Goal: Task Accomplishment & Management: Complete application form

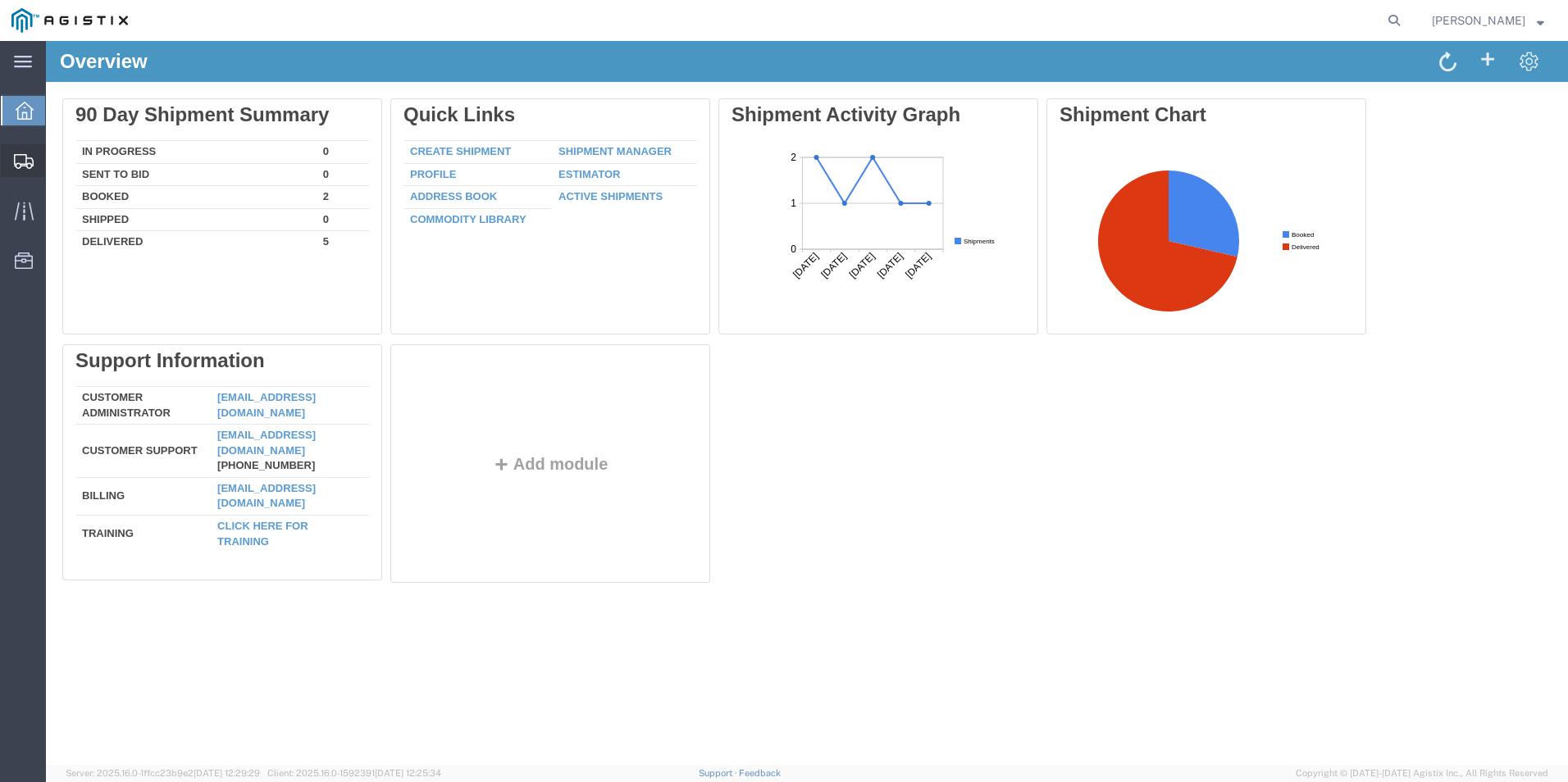
click at [0, 0] on span "Create Shipment" at bounding box center [0, 0] width 0 height 0
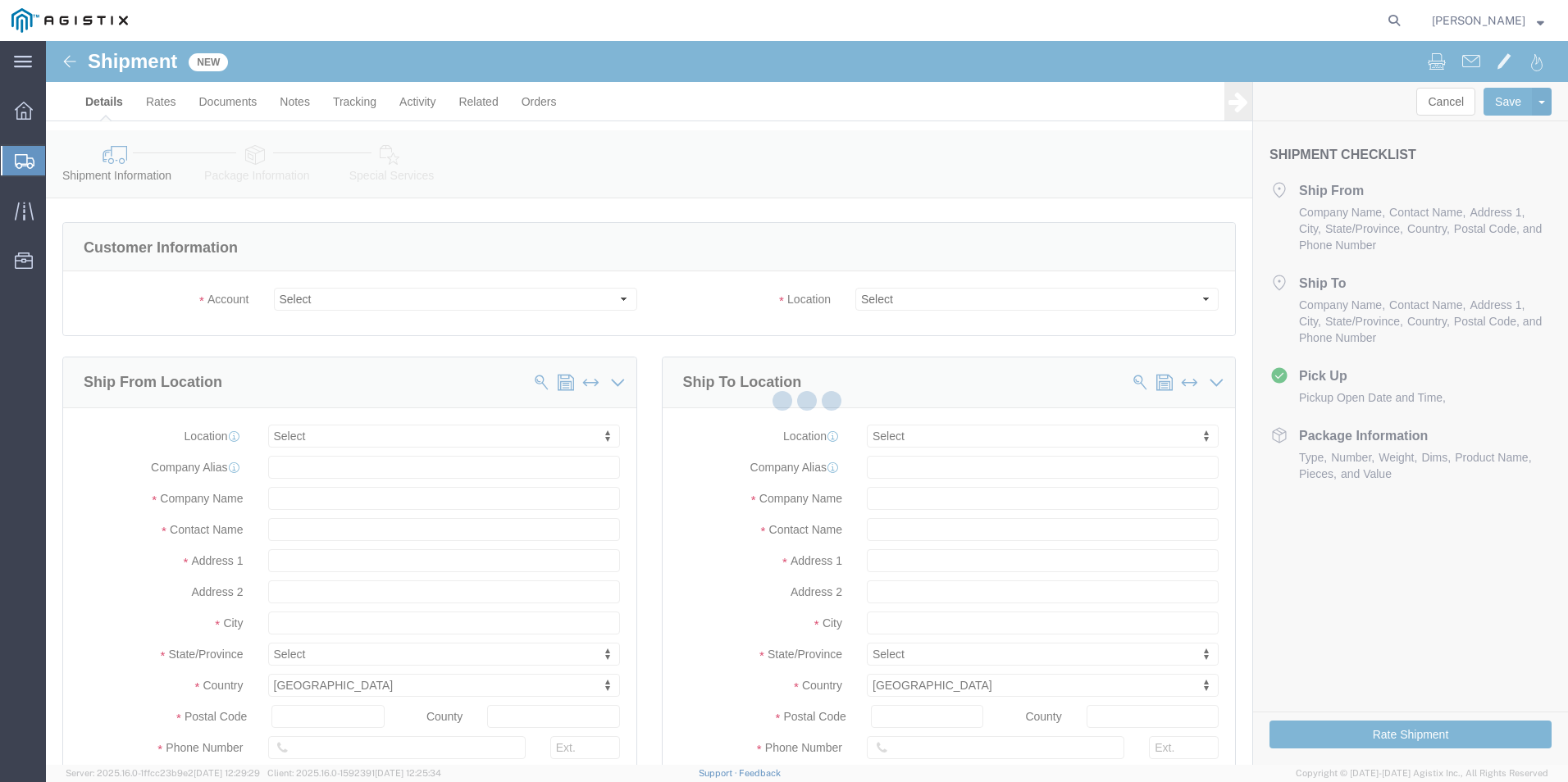
select select
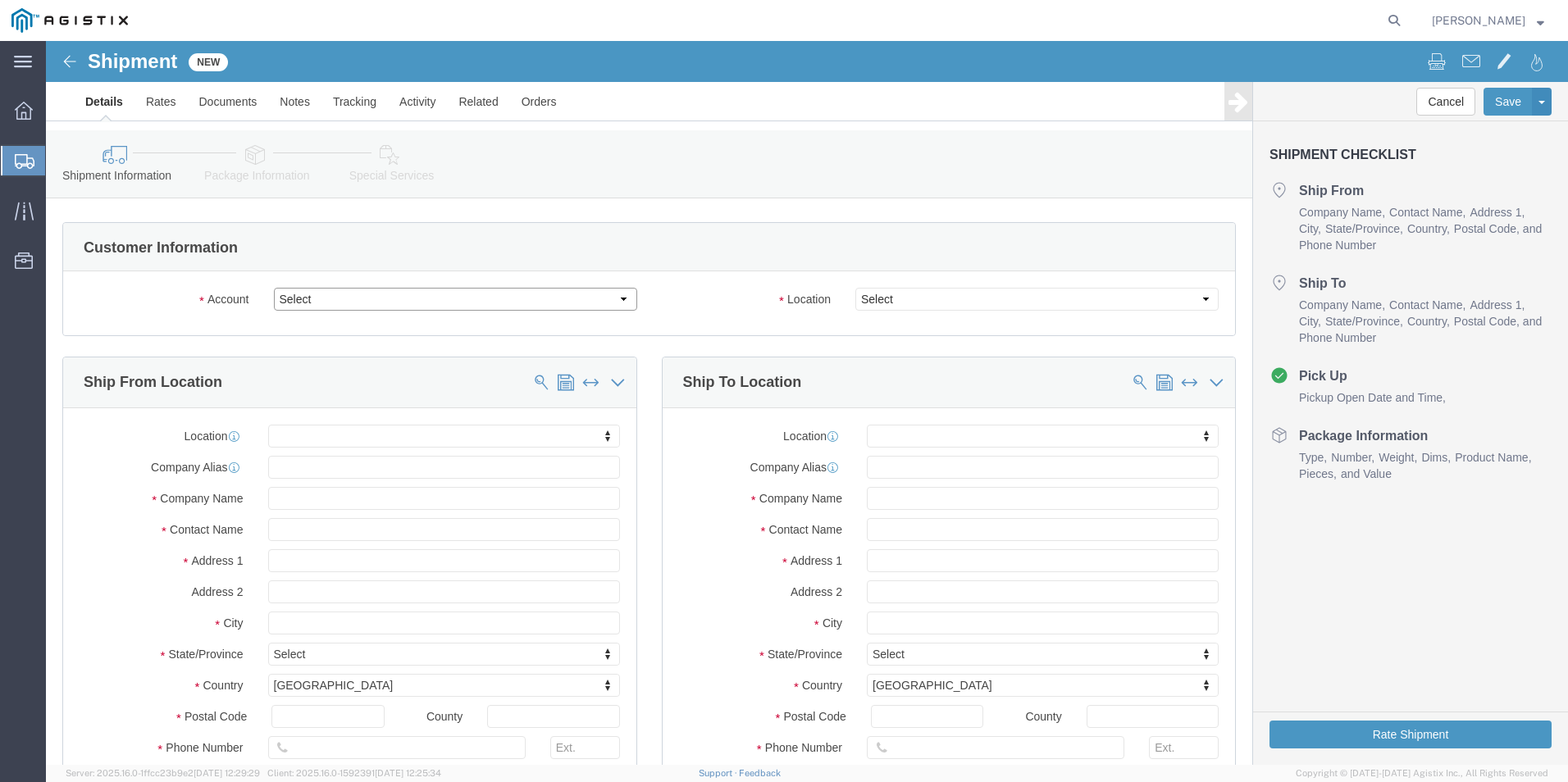
click select "Select JPW Industries Holding Corporation PG&E"
select select "9596"
click select "Select JPW Industries Holding Corporation PG&E"
select select "PURCHORD"
select select
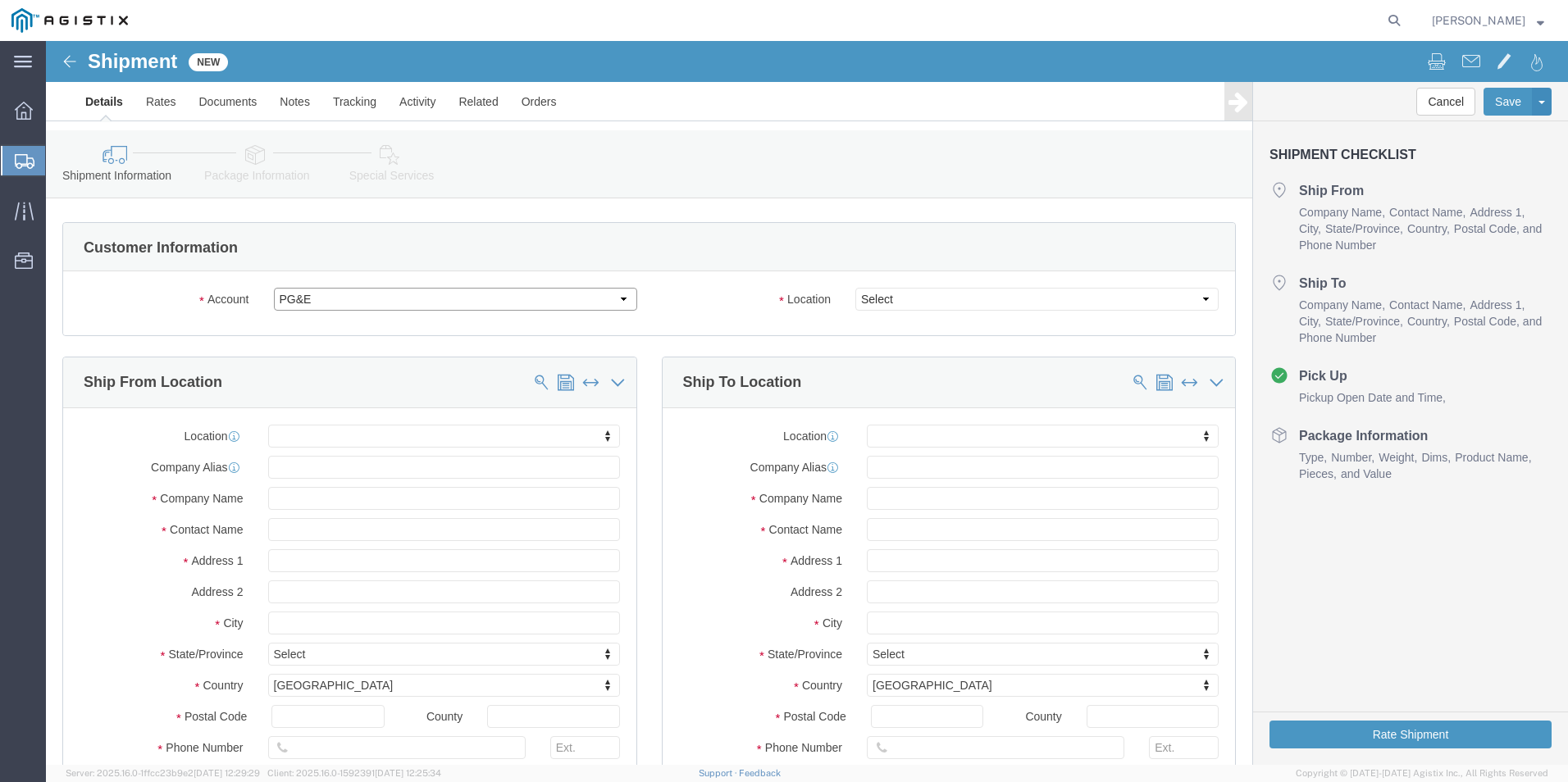
select select
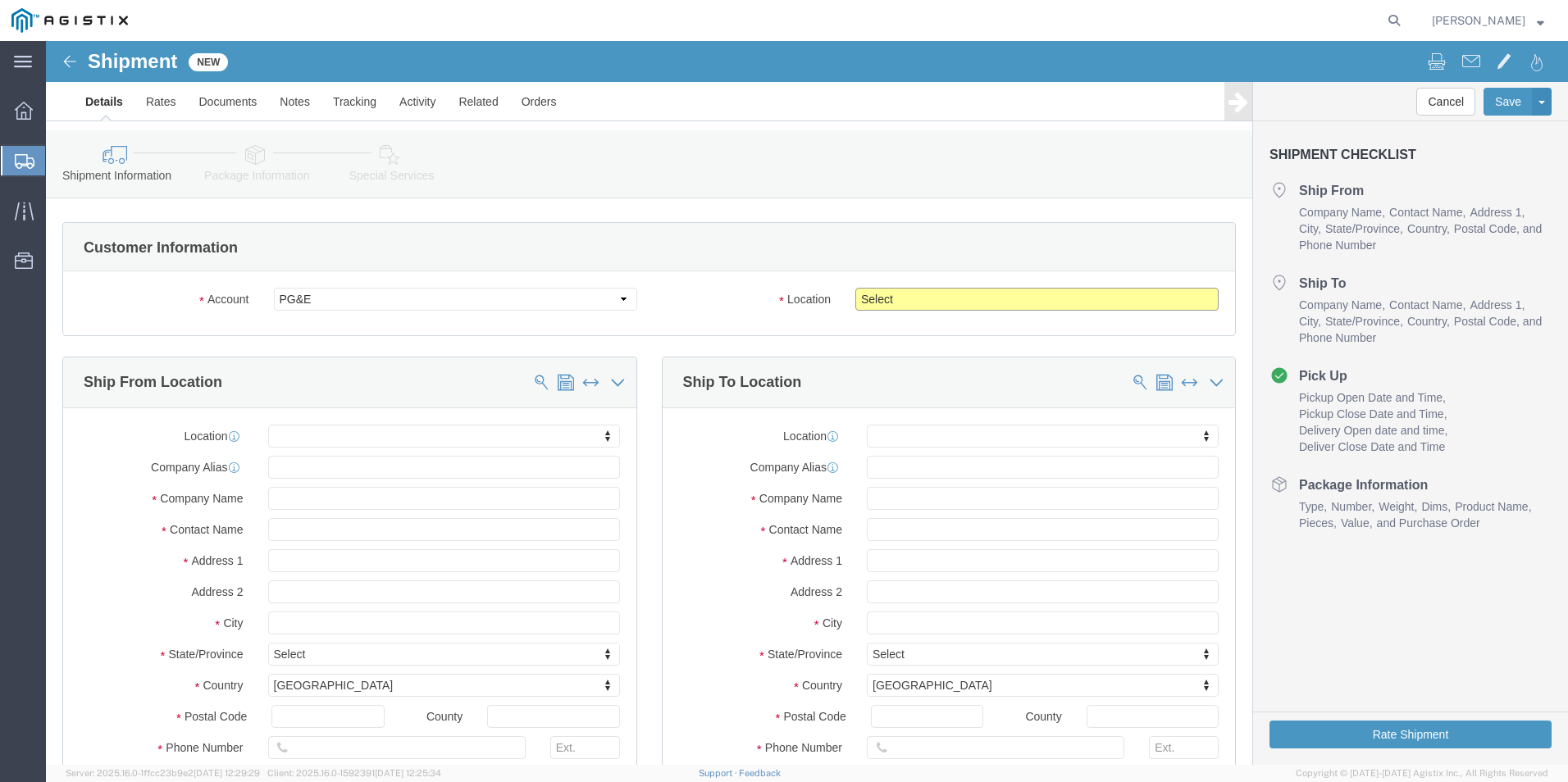
click select "Select All Others [GEOGRAPHIC_DATA] [GEOGRAPHIC_DATA] [GEOGRAPHIC_DATA] [GEOGRA…"
select select "23082"
click select "Select All Others [GEOGRAPHIC_DATA] [GEOGRAPHIC_DATA] [GEOGRAPHIC_DATA] [GEOGRA…"
click input "text"
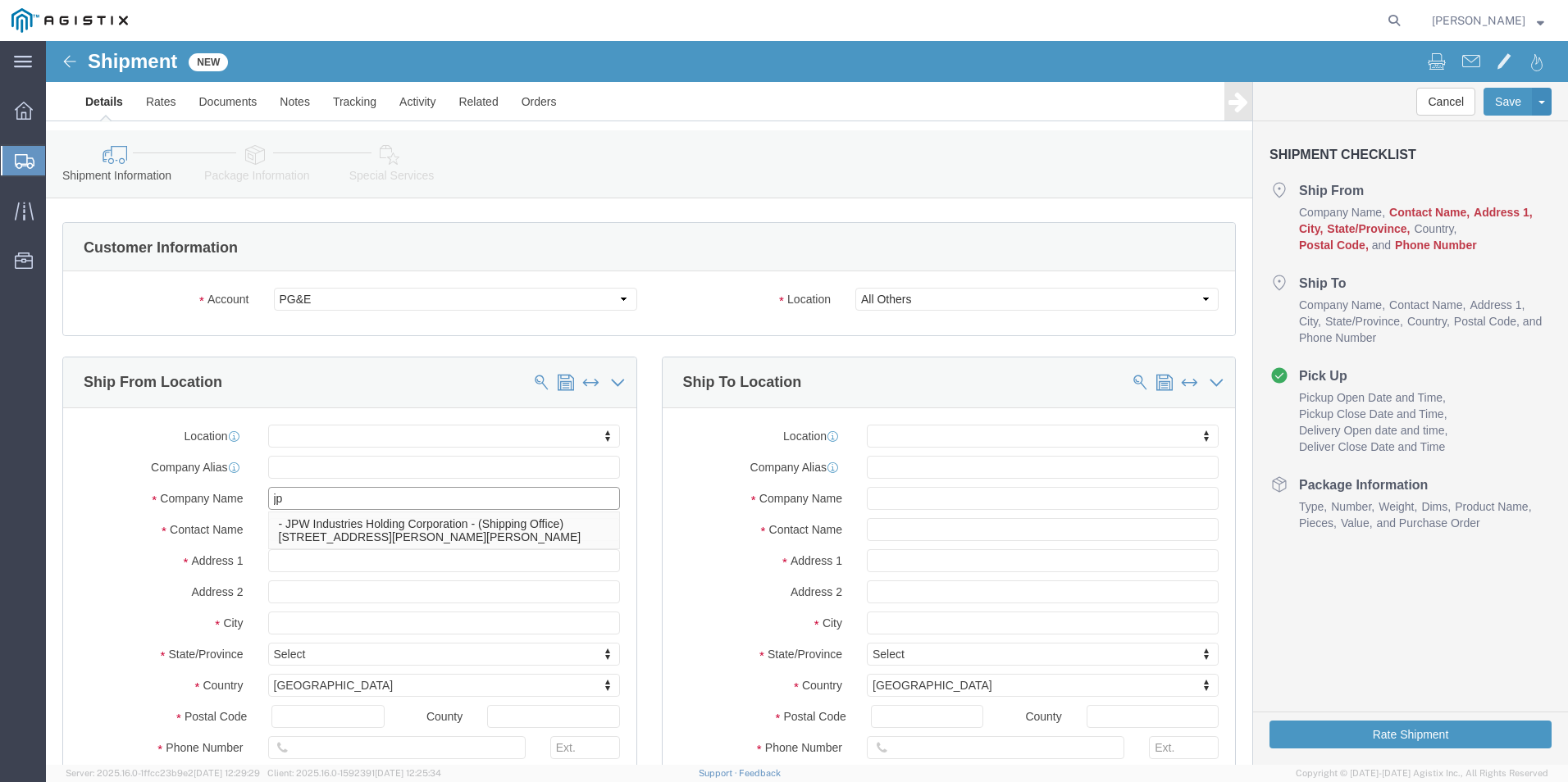
type input "jpw"
click p "- JPW Industries Holding Corporation - (Shipping Office) [STREET_ADDRESS][PERSO…"
select select
type input "JPW Industries Holding Corporation"
type input "Shipping Office"
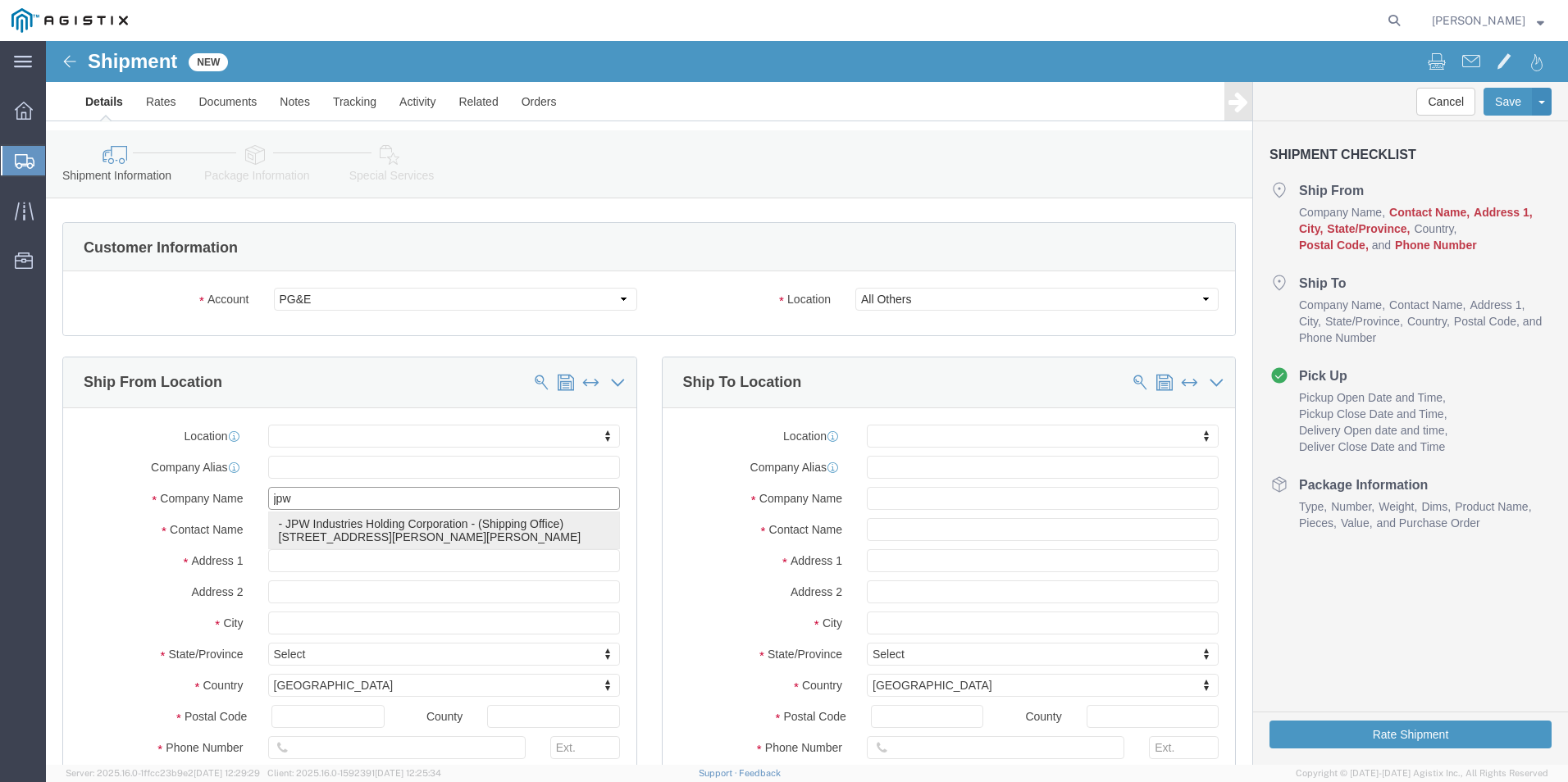
type input "[STREET_ADDRESS][PERSON_NAME]"
type input "[PERSON_NAME]"
type input "37086"
type input "6157931344"
type input "[EMAIL_ADDRESS][DOMAIN_NAME]"
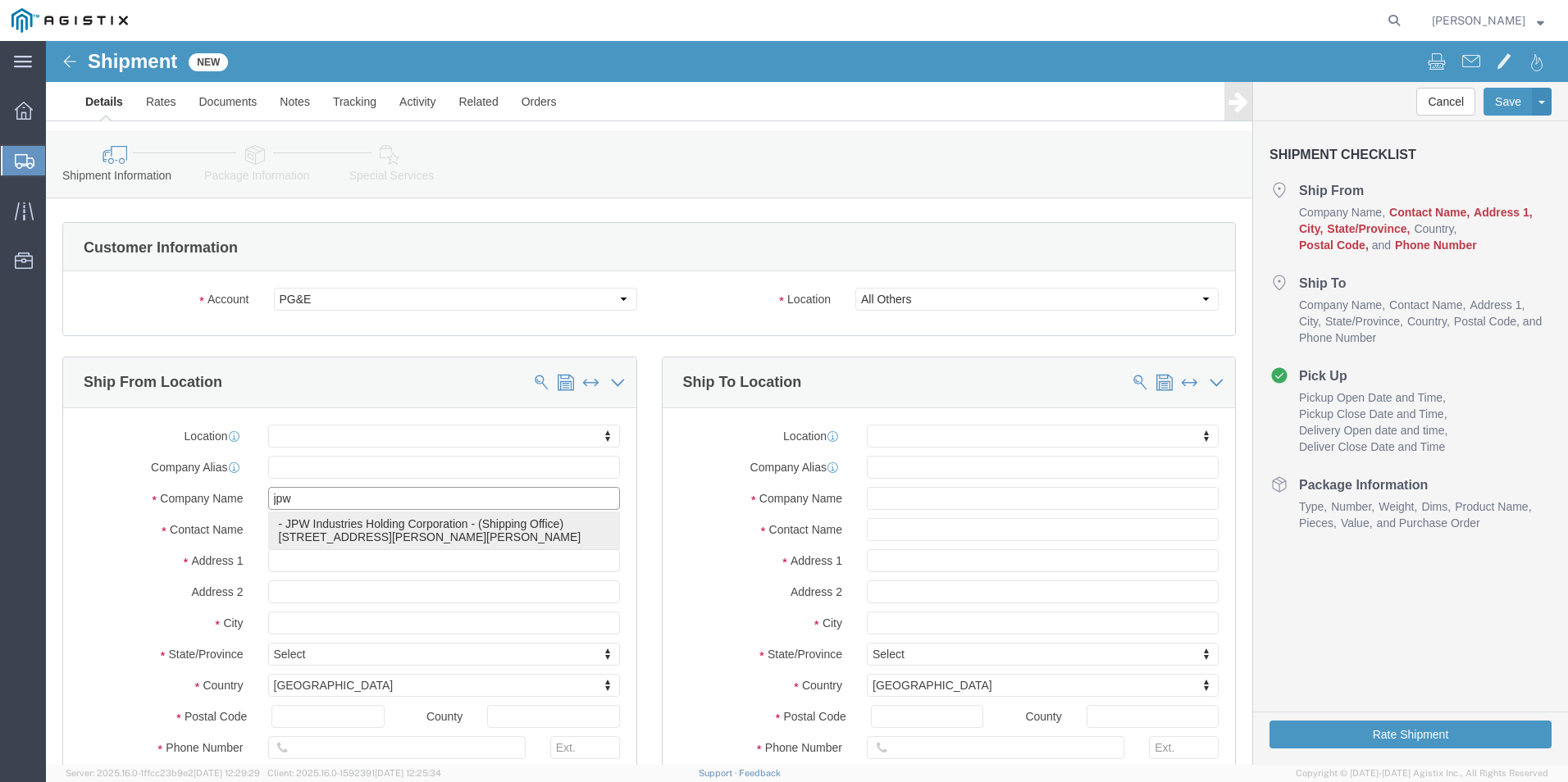
checkbox input "true"
select select "TN"
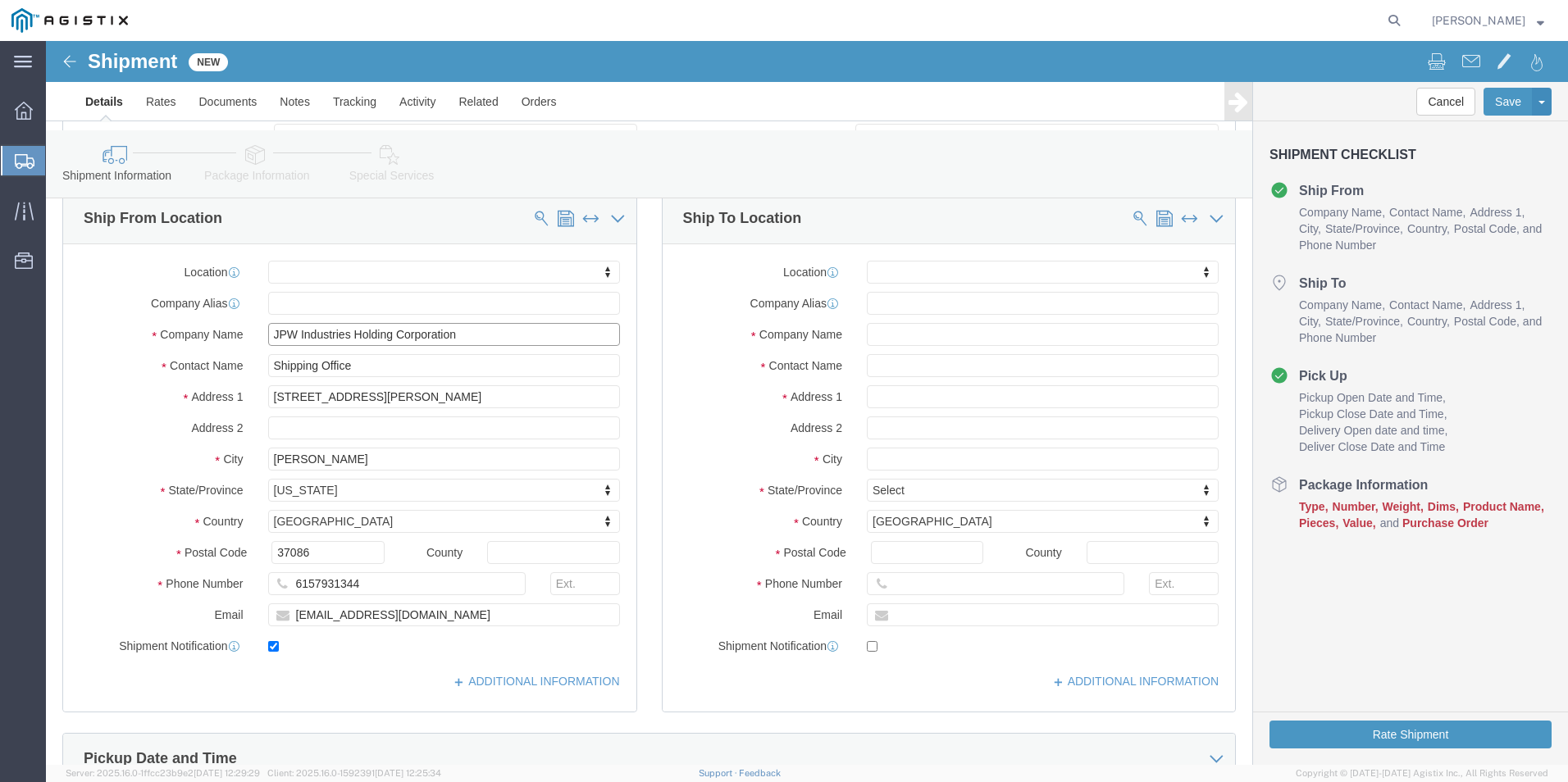
scroll to position [246, 0]
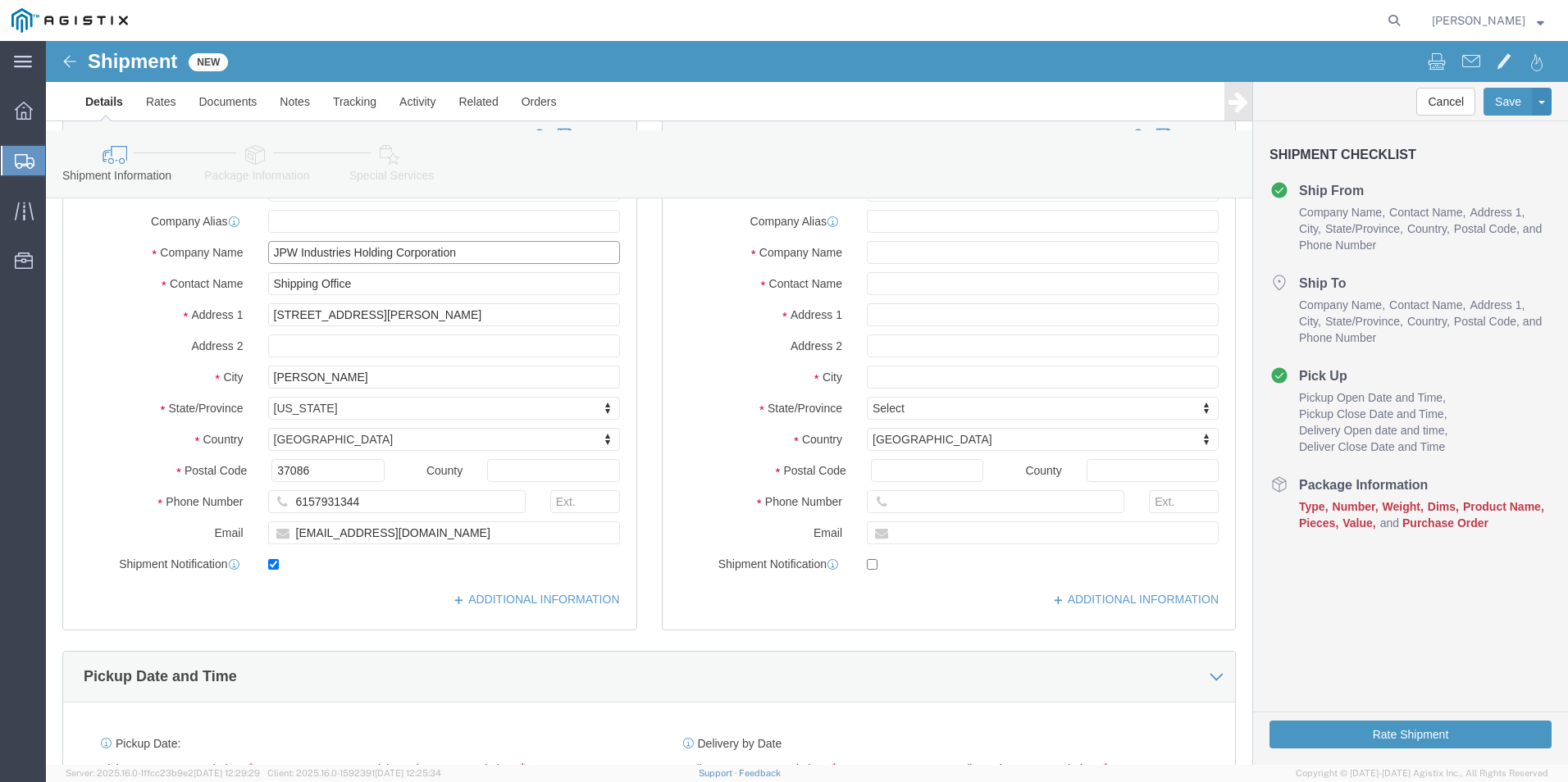
type input "JPW Industries Holding Corporation"
click input "Postal Code"
type input "95401"
select select
drag, startPoint x: 805, startPoint y: 372, endPoint x: 831, endPoint y: 372, distance: 26.0
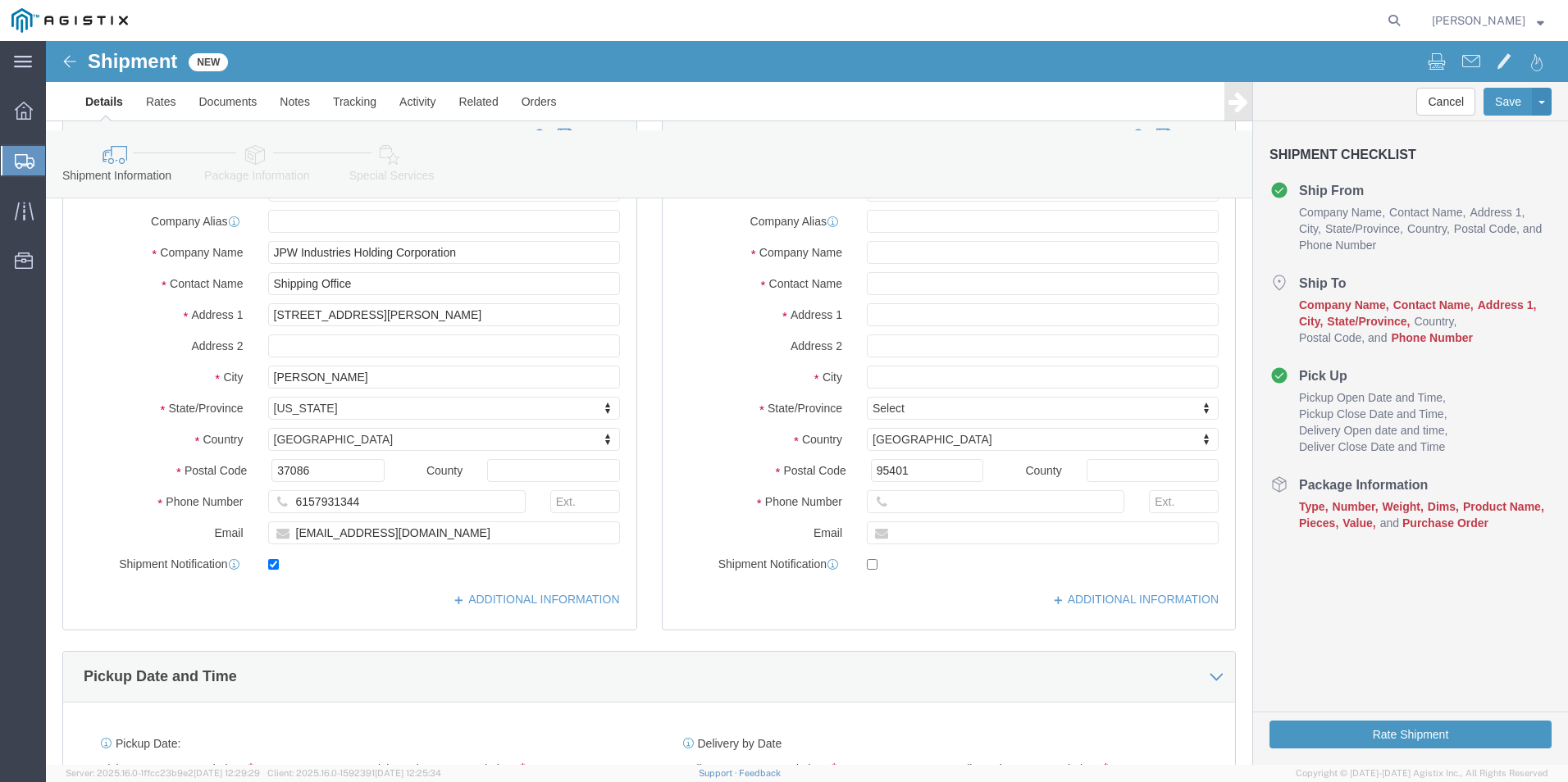
click div
click input "text"
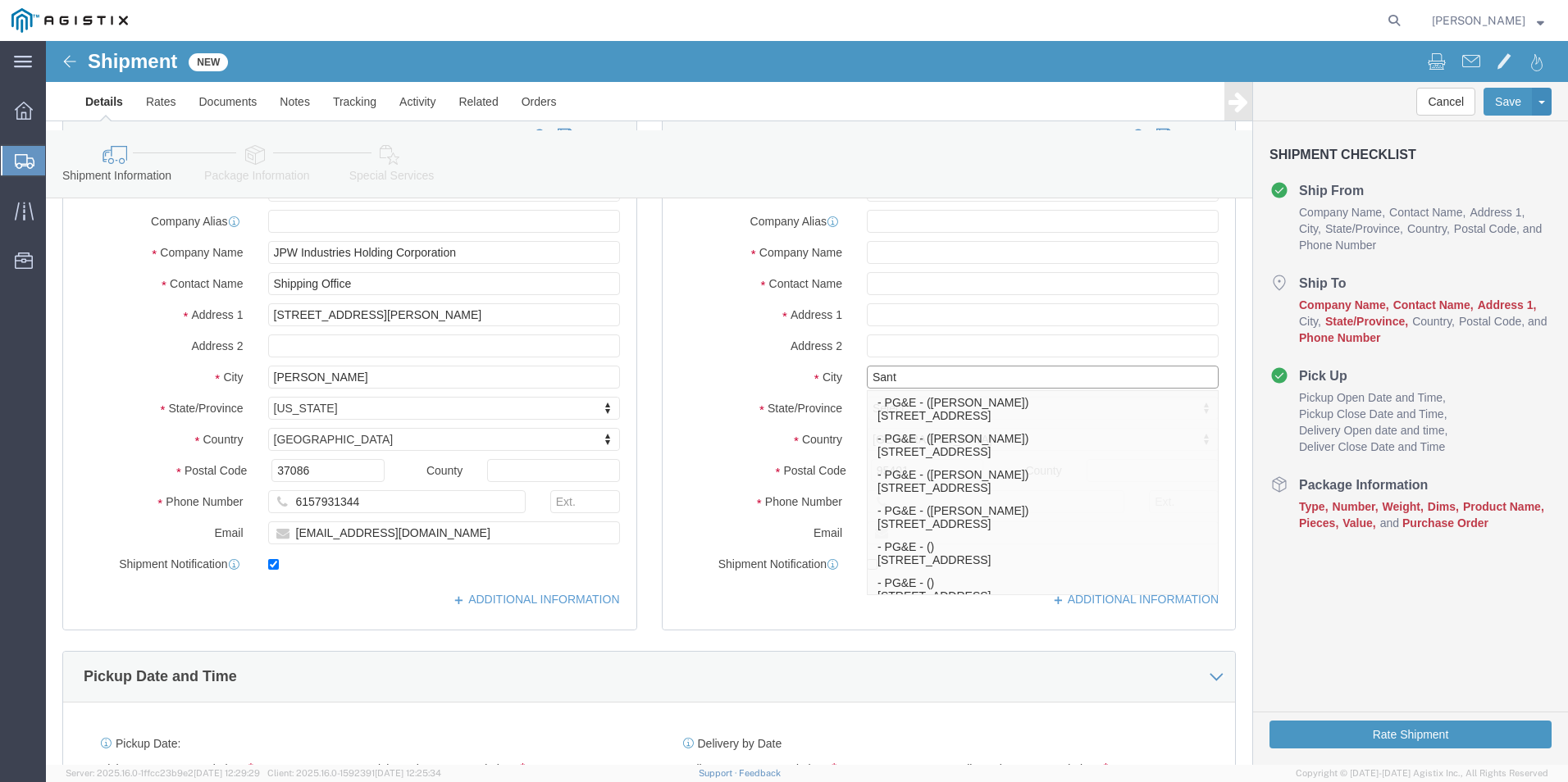
type input "Santa"
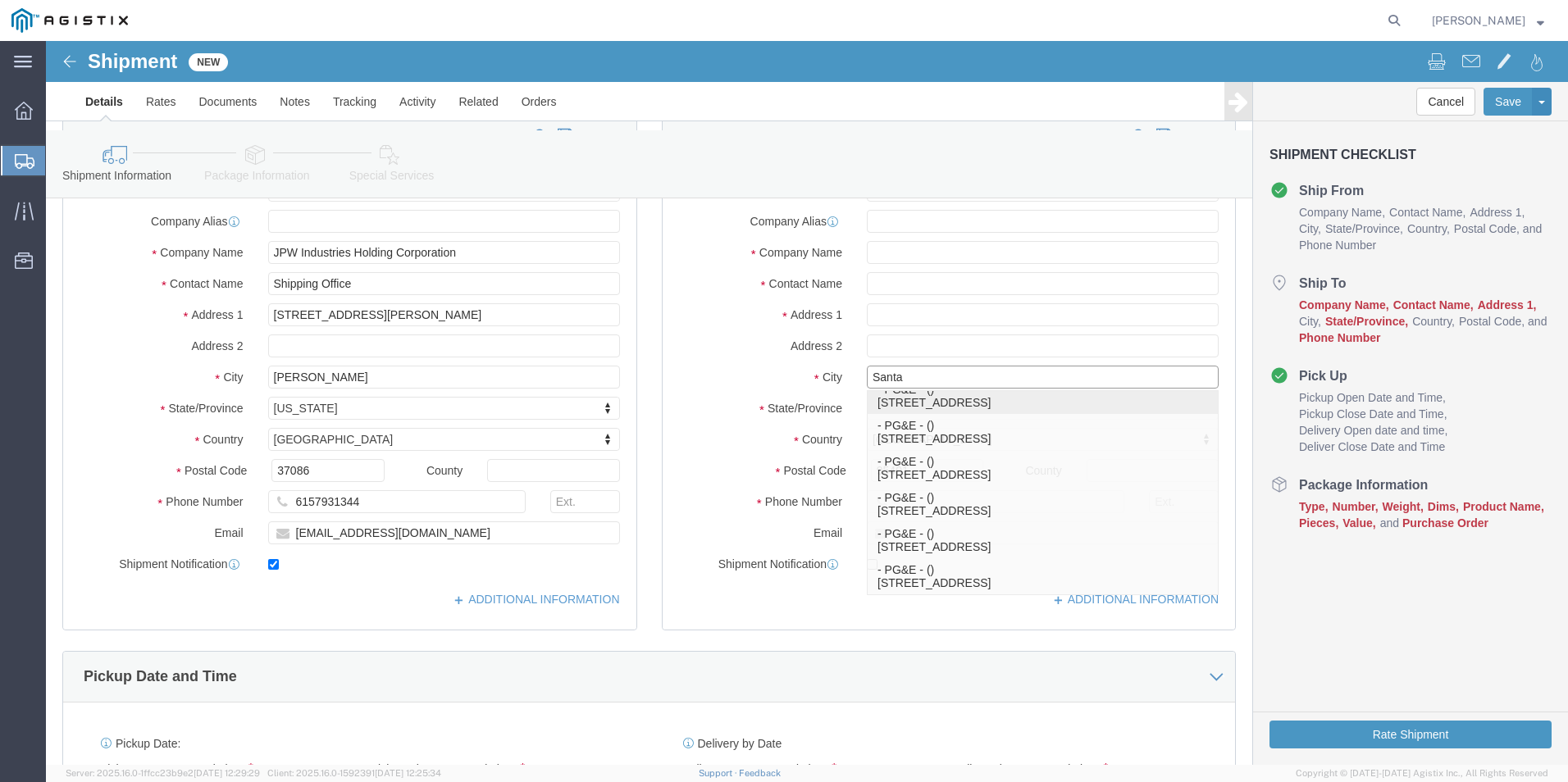
scroll to position [738, 0]
click p "- PG&E - () [STREET_ADDRESS]"
select select
type input "PG&E"
type input "[STREET_ADDRESS]"
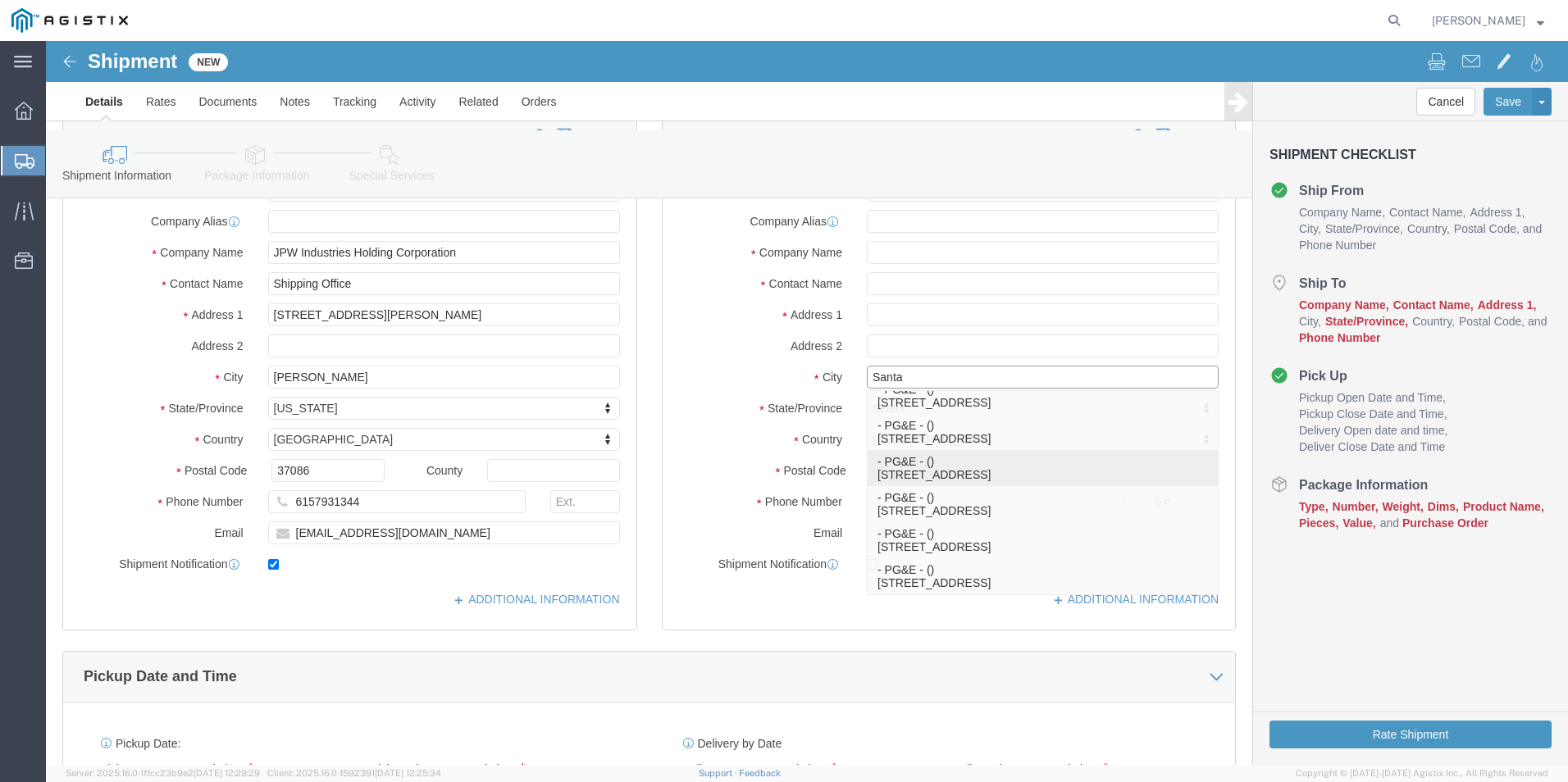
type input "Santa [PERSON_NAME]"
type input "95401-5898"
select select "CA"
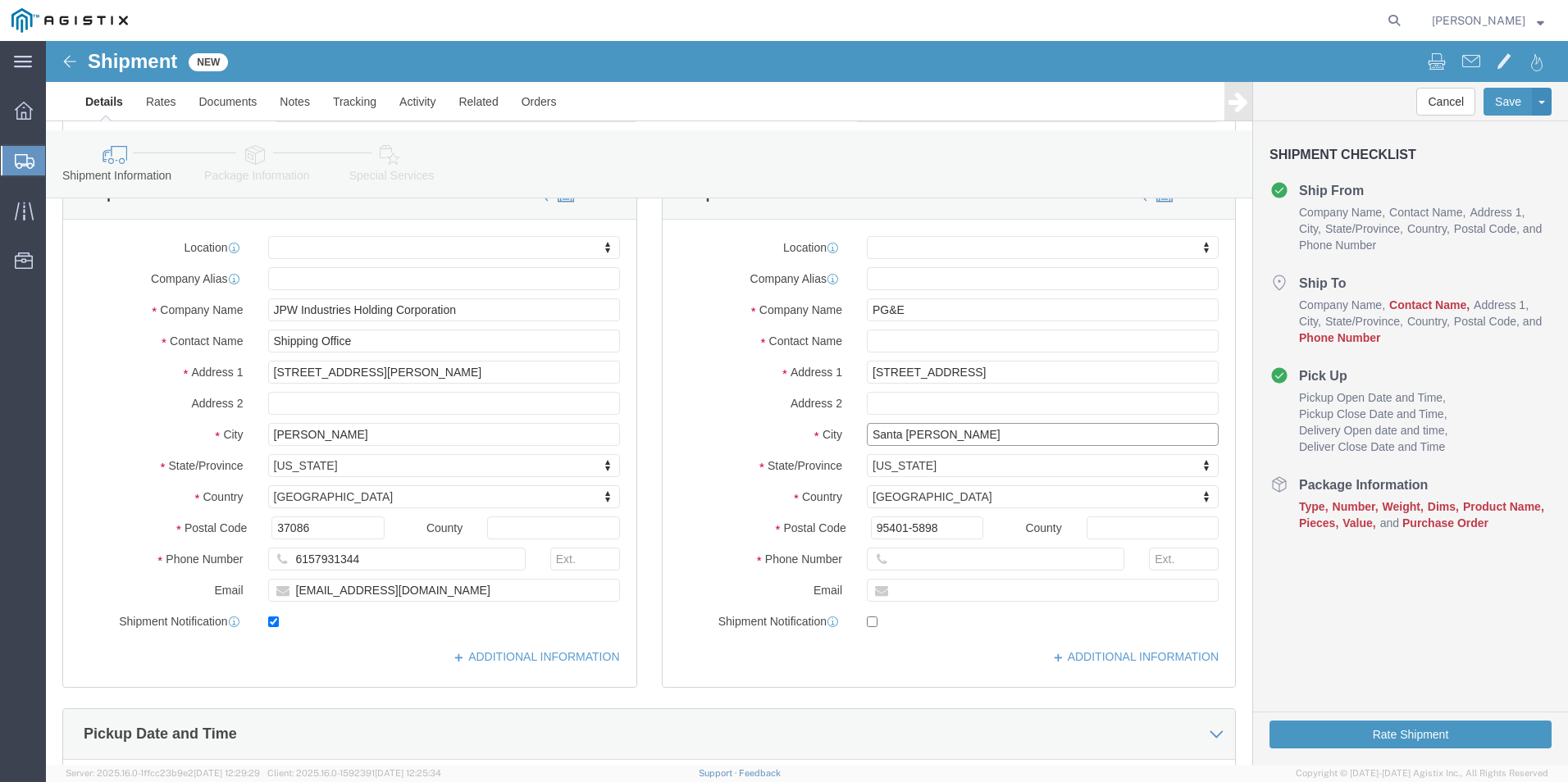
scroll to position [164, 0]
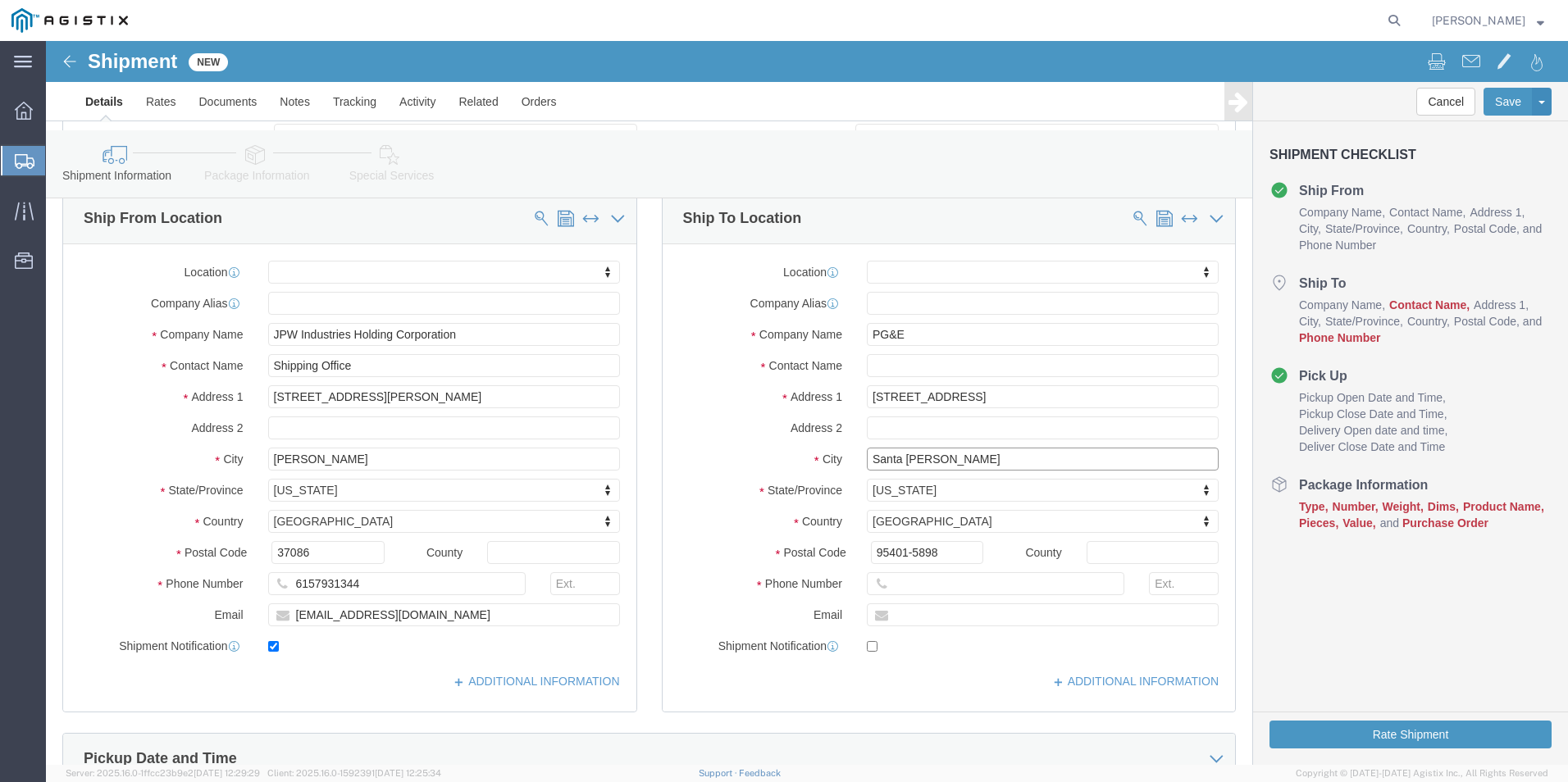
type input "Santa [PERSON_NAME]"
select select
click input "text"
paste input "[DEMOGRAPHIC_DATA][PERSON_NAME]"
type input "[DEMOGRAPHIC_DATA][PERSON_NAME]"
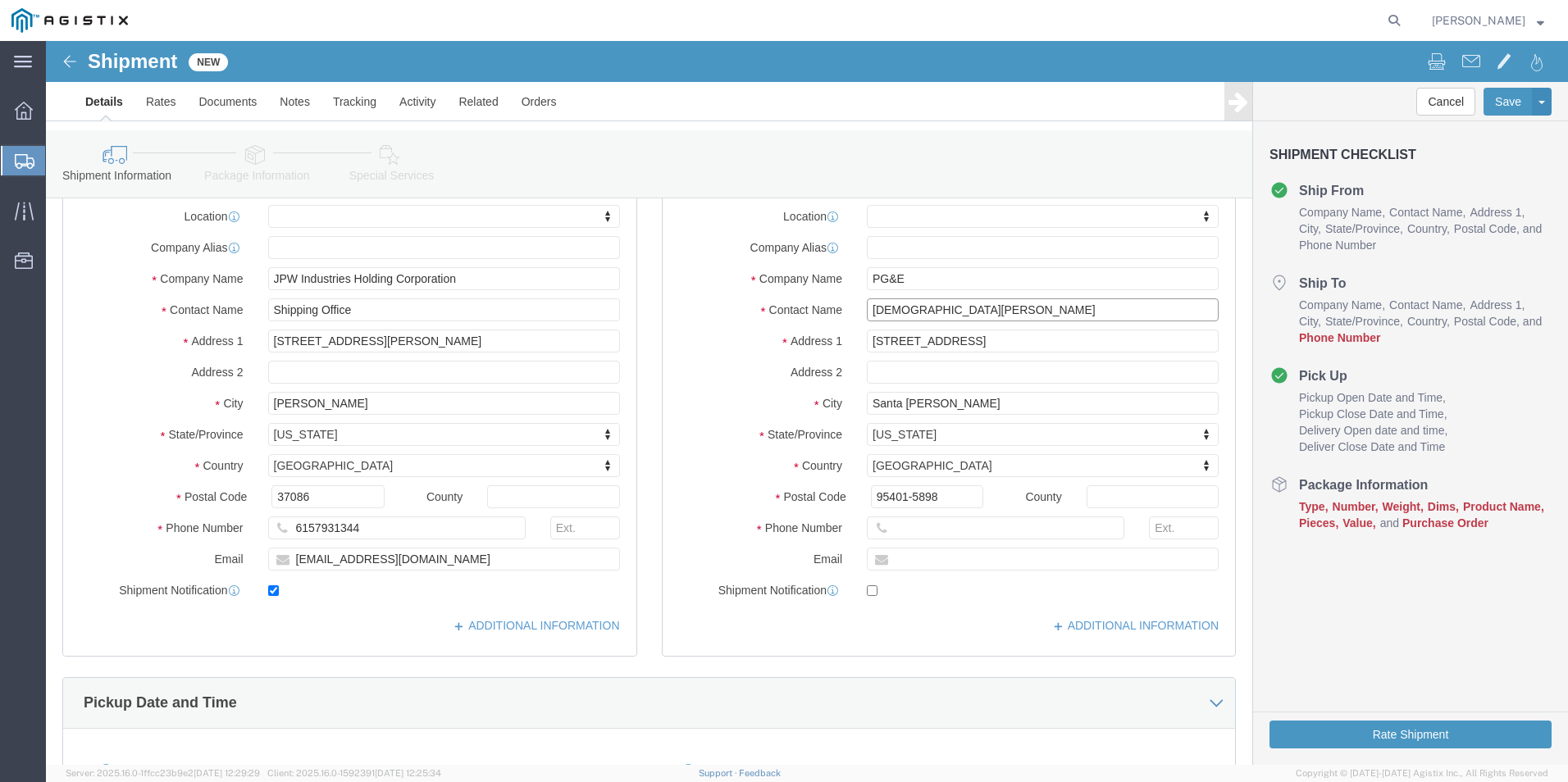
scroll to position [246, 0]
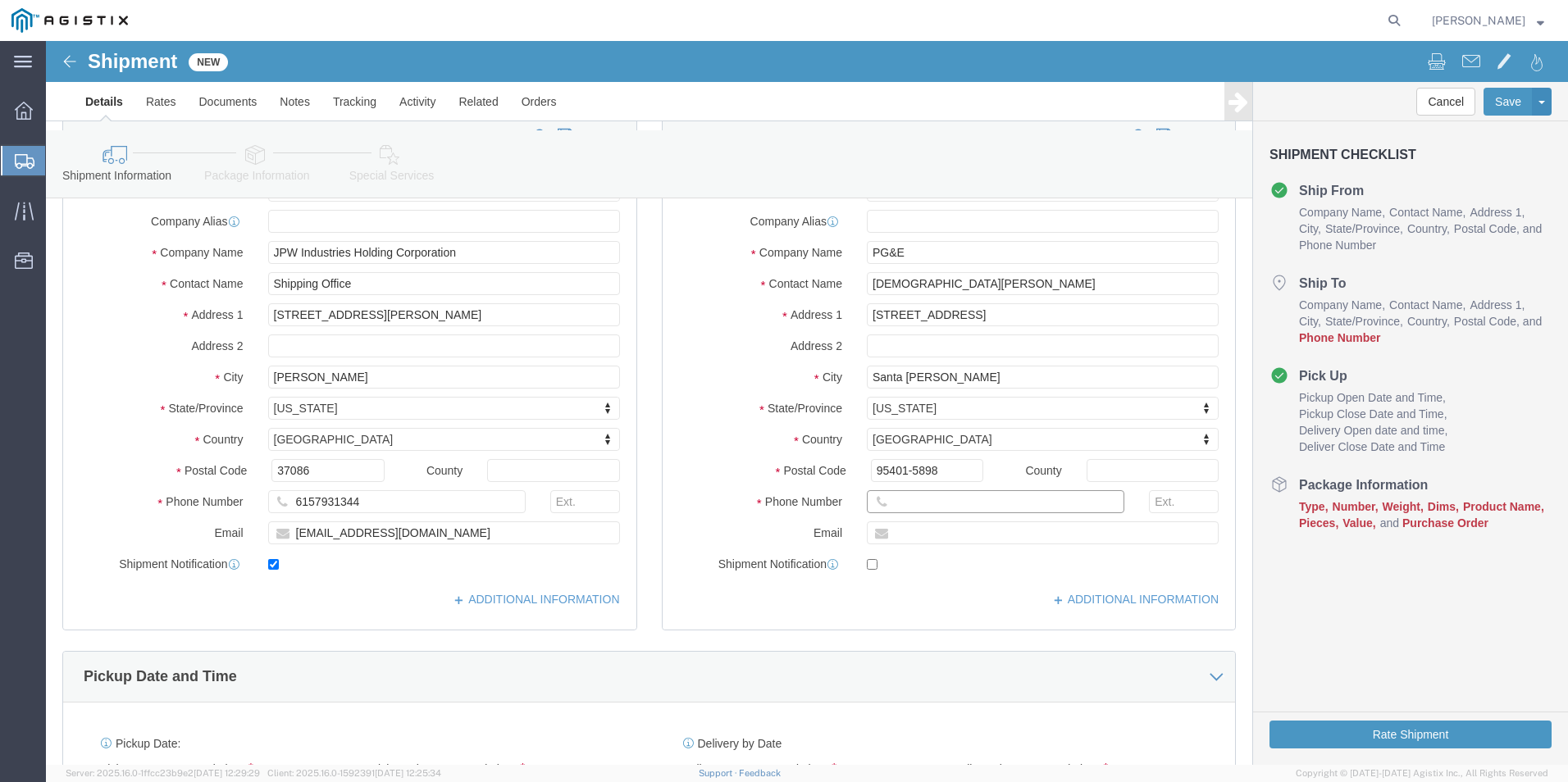
click input "text"
paste input "707.889.7821"
click input "707.889.7821"
click input "707-889.7821"
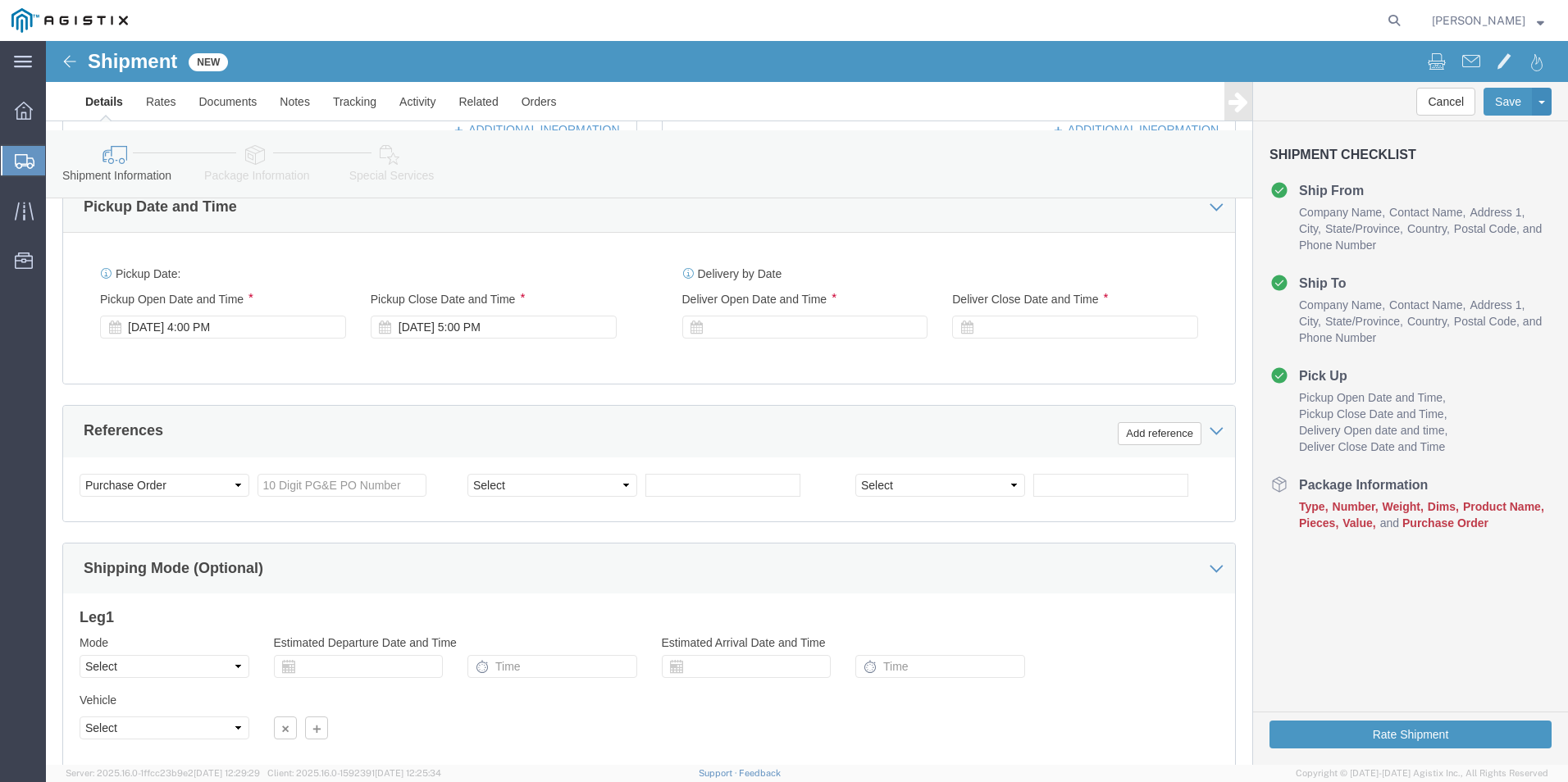
scroll to position [738, 0]
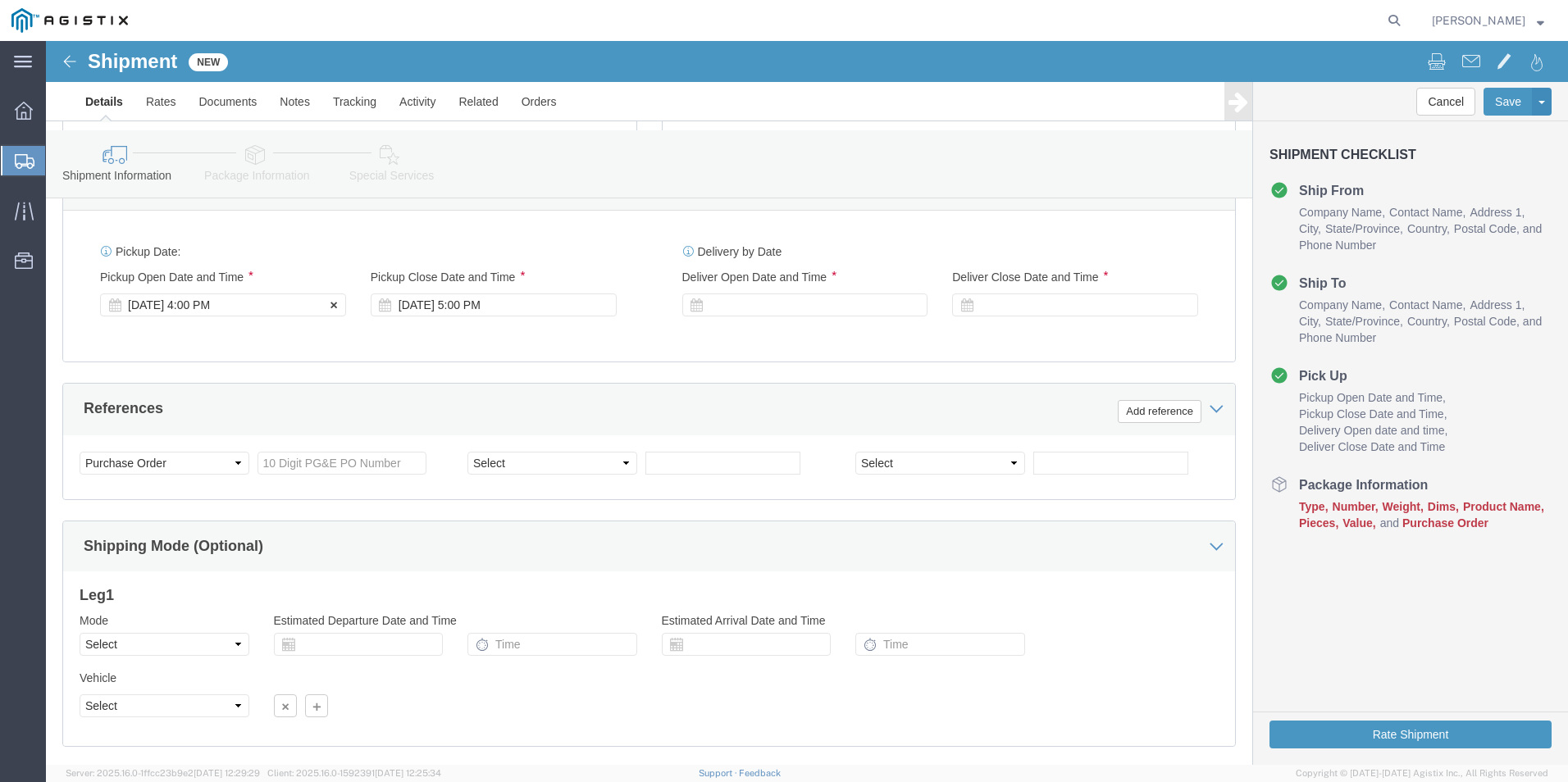
type input "[PHONE_NUMBER]"
click div "[DATE] 4:00 PM"
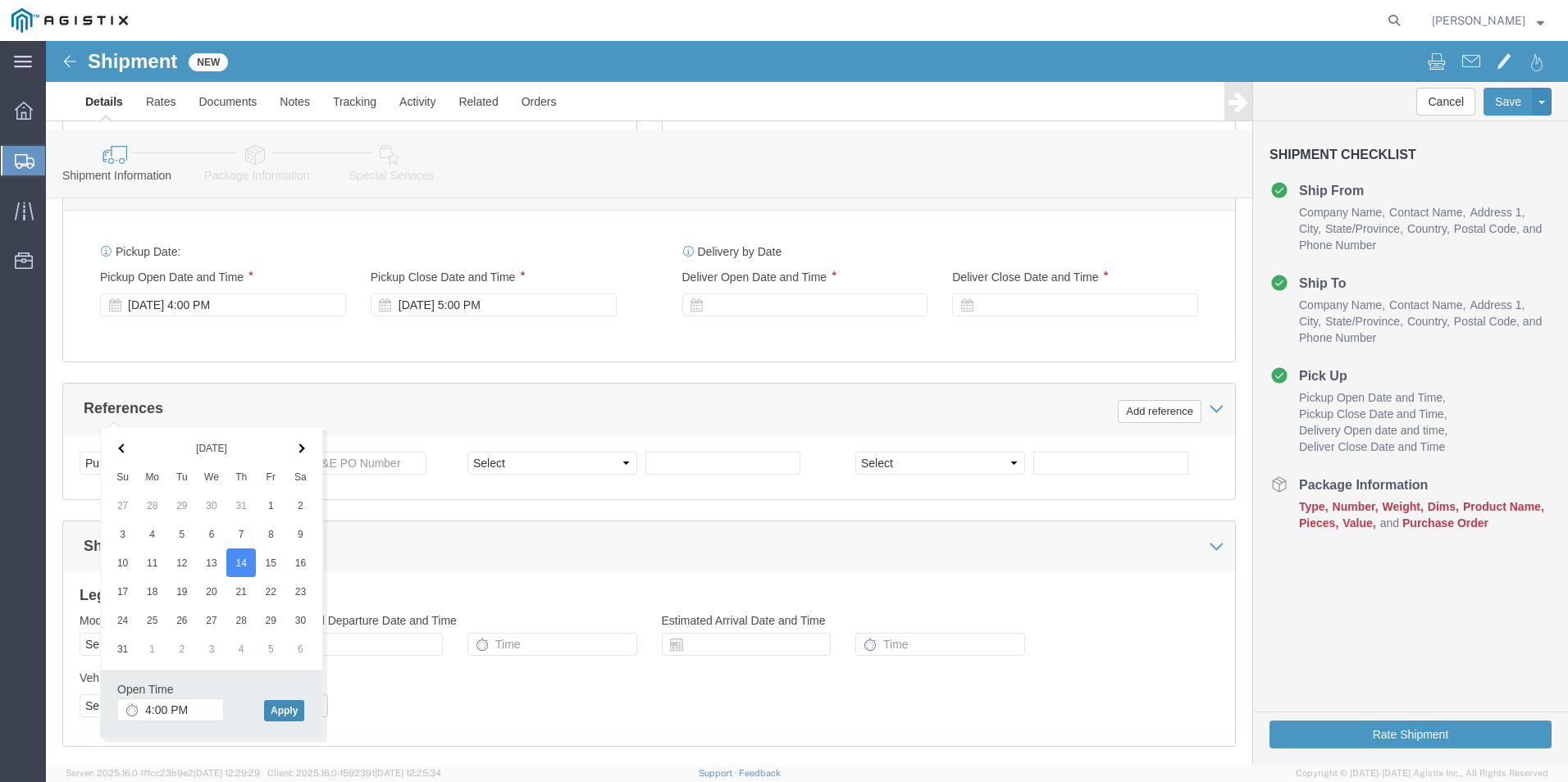
click button "Apply"
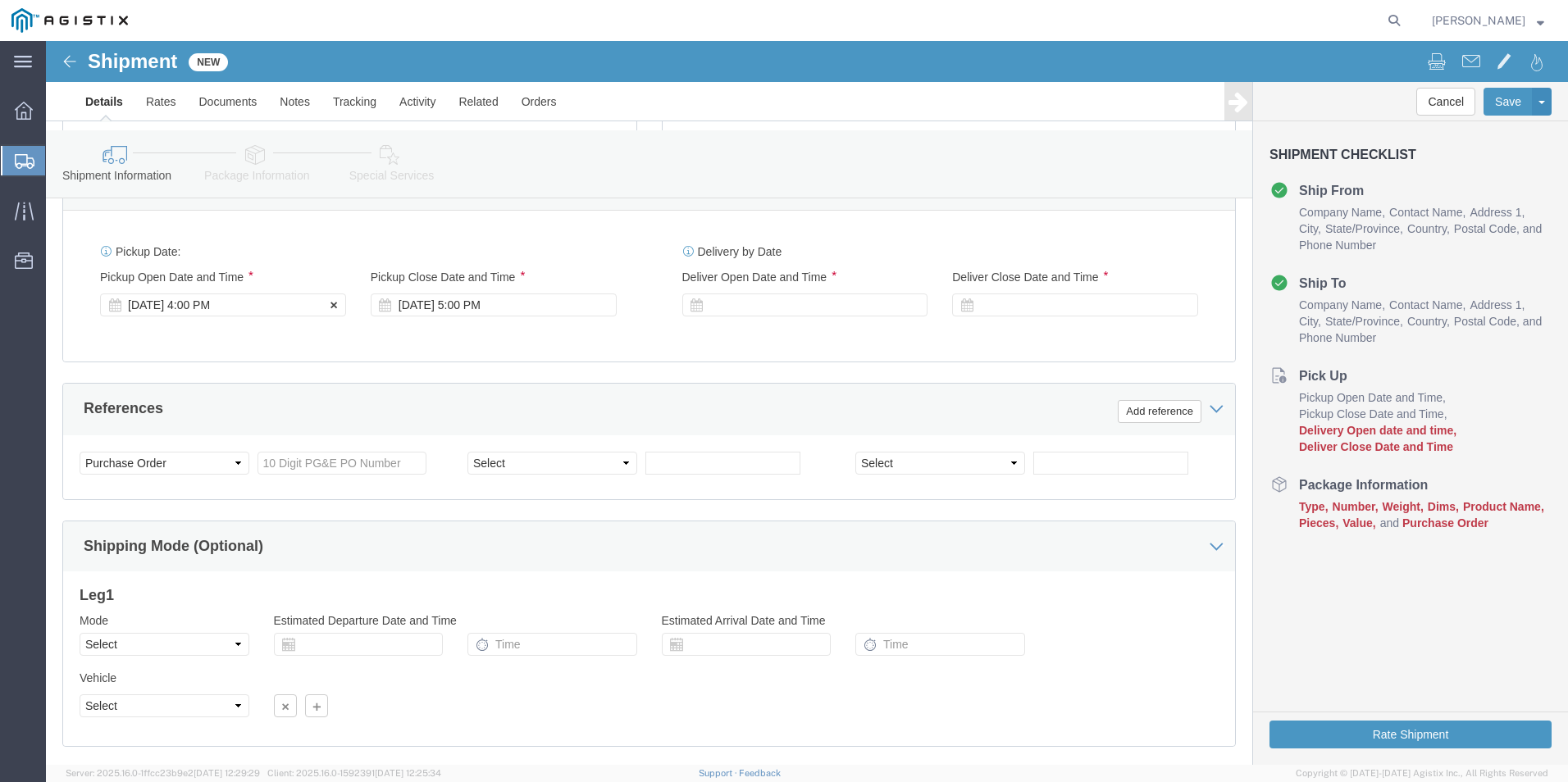
click div "[DATE] 4:00 PM"
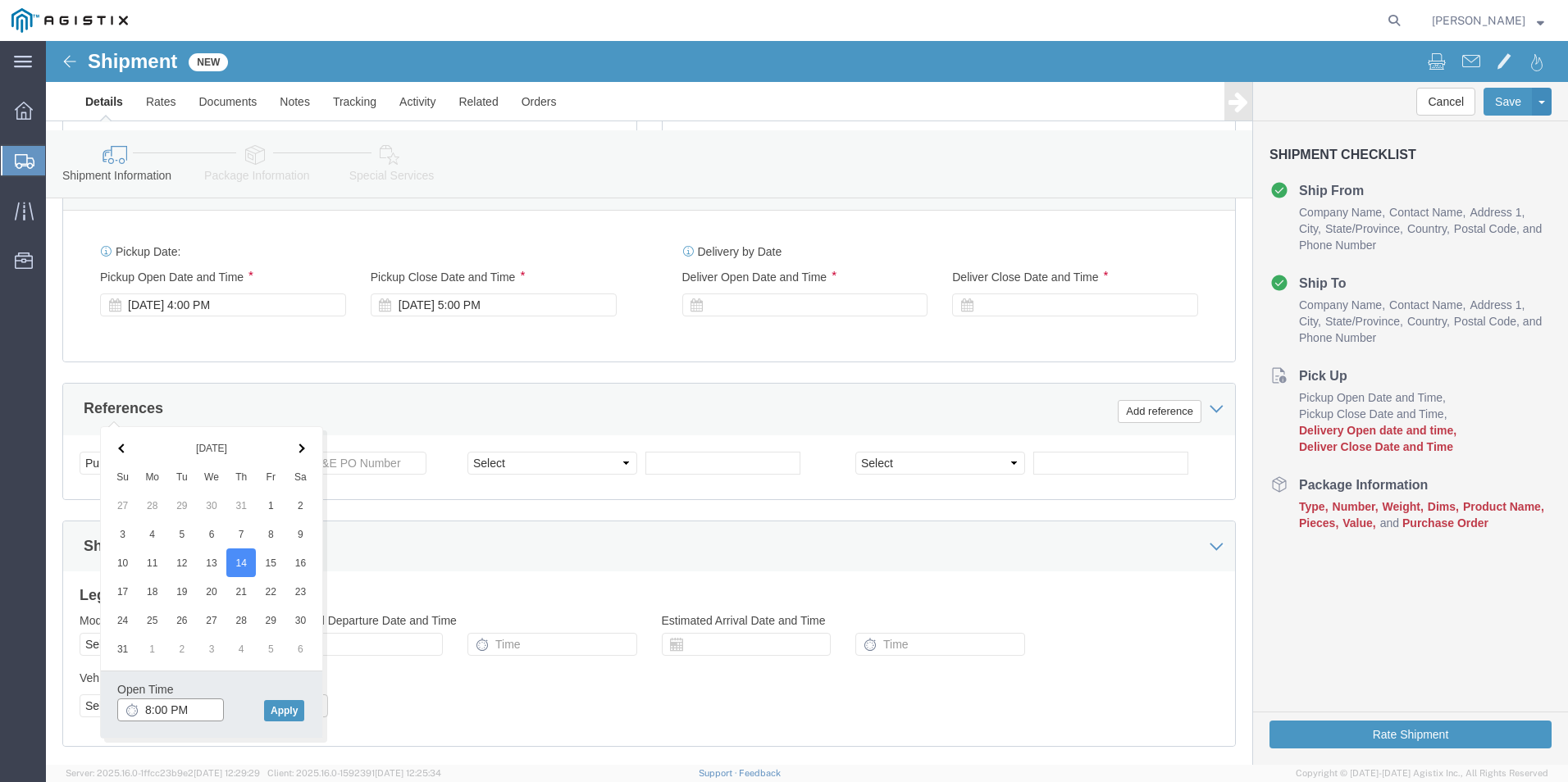
click input "8:00 PM"
type input "8:00 AM"
click button "Apply"
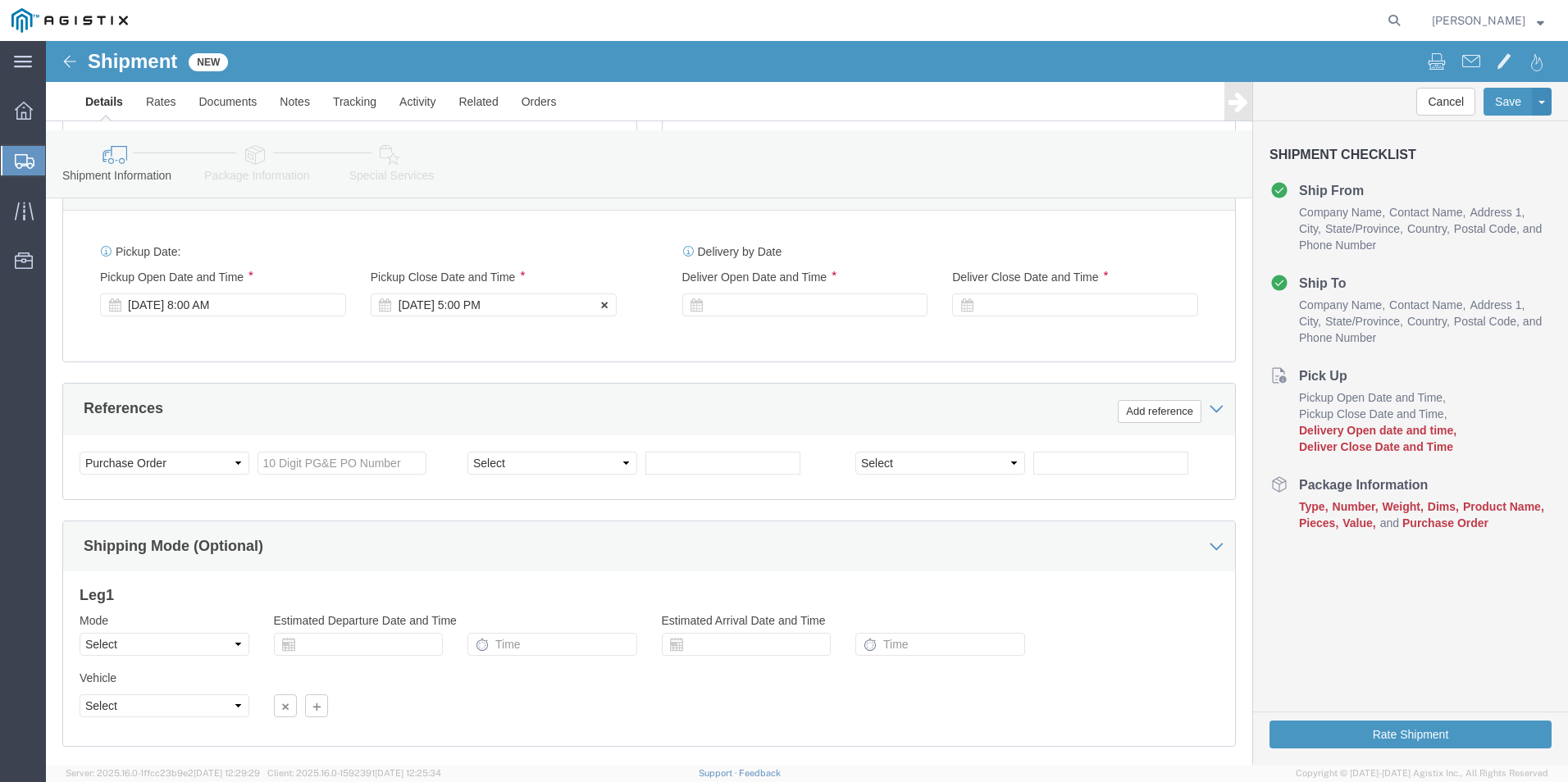
click div "[DATE] 5:00 PM"
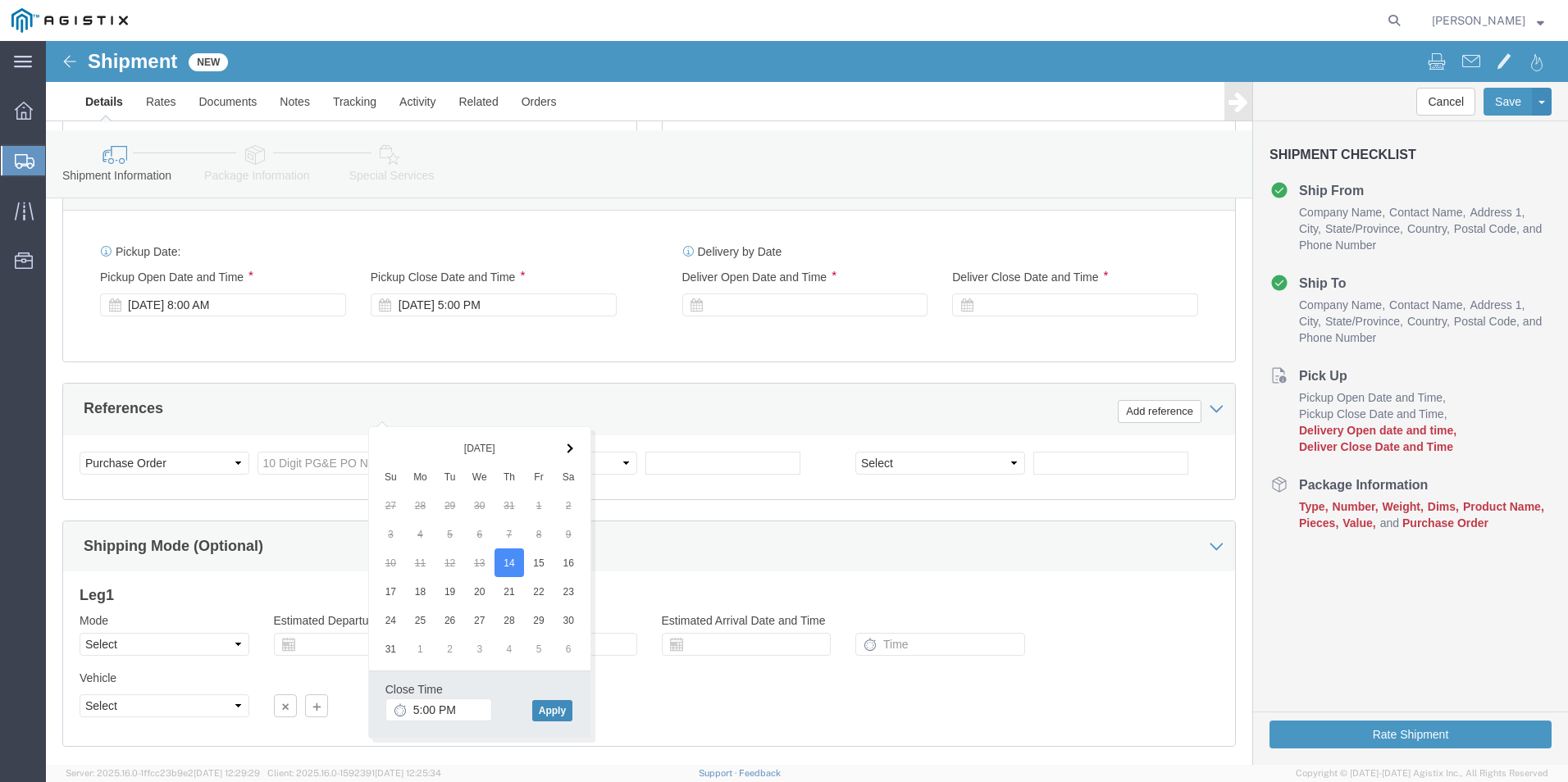
click button "Apply"
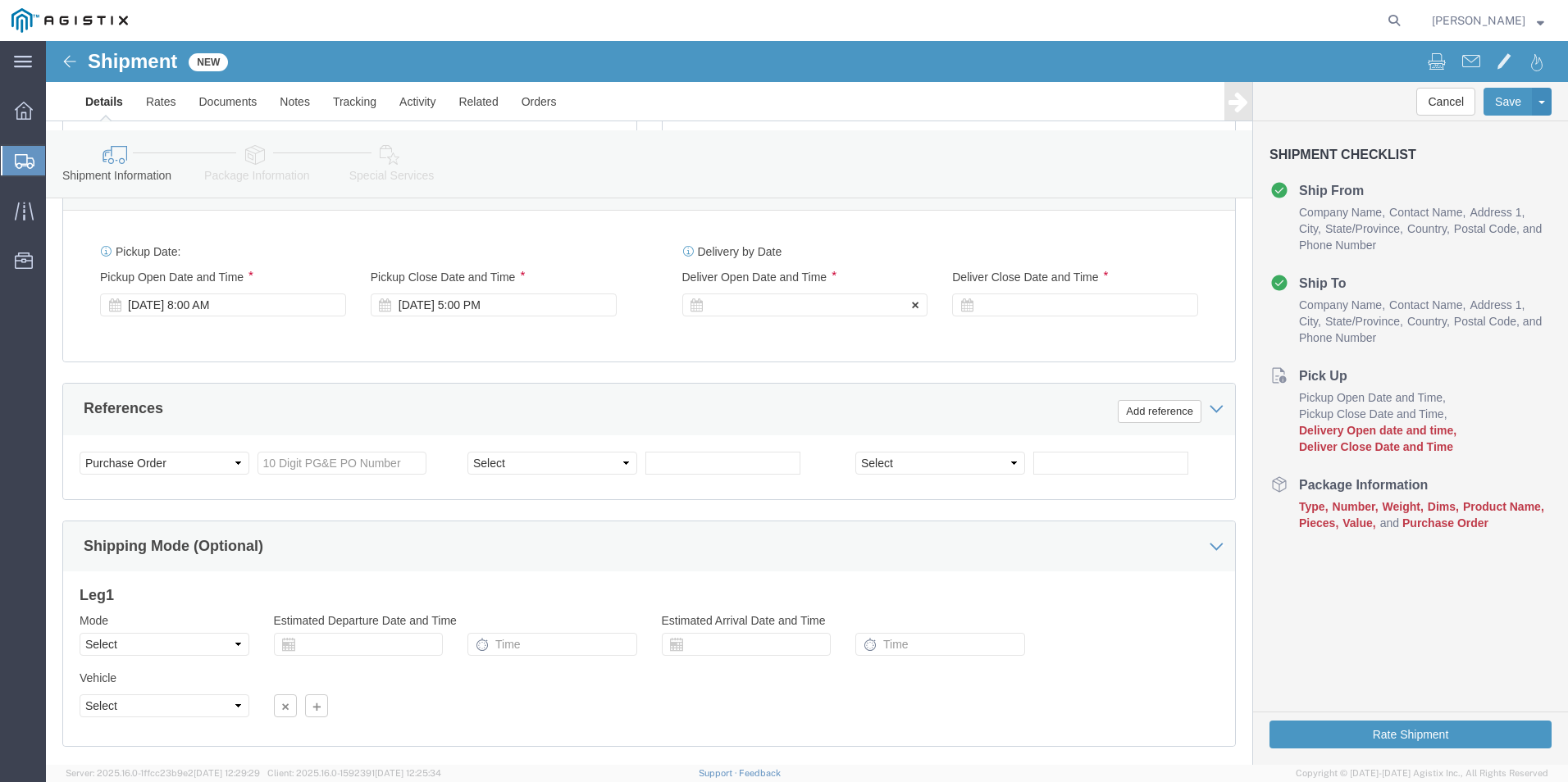
click div
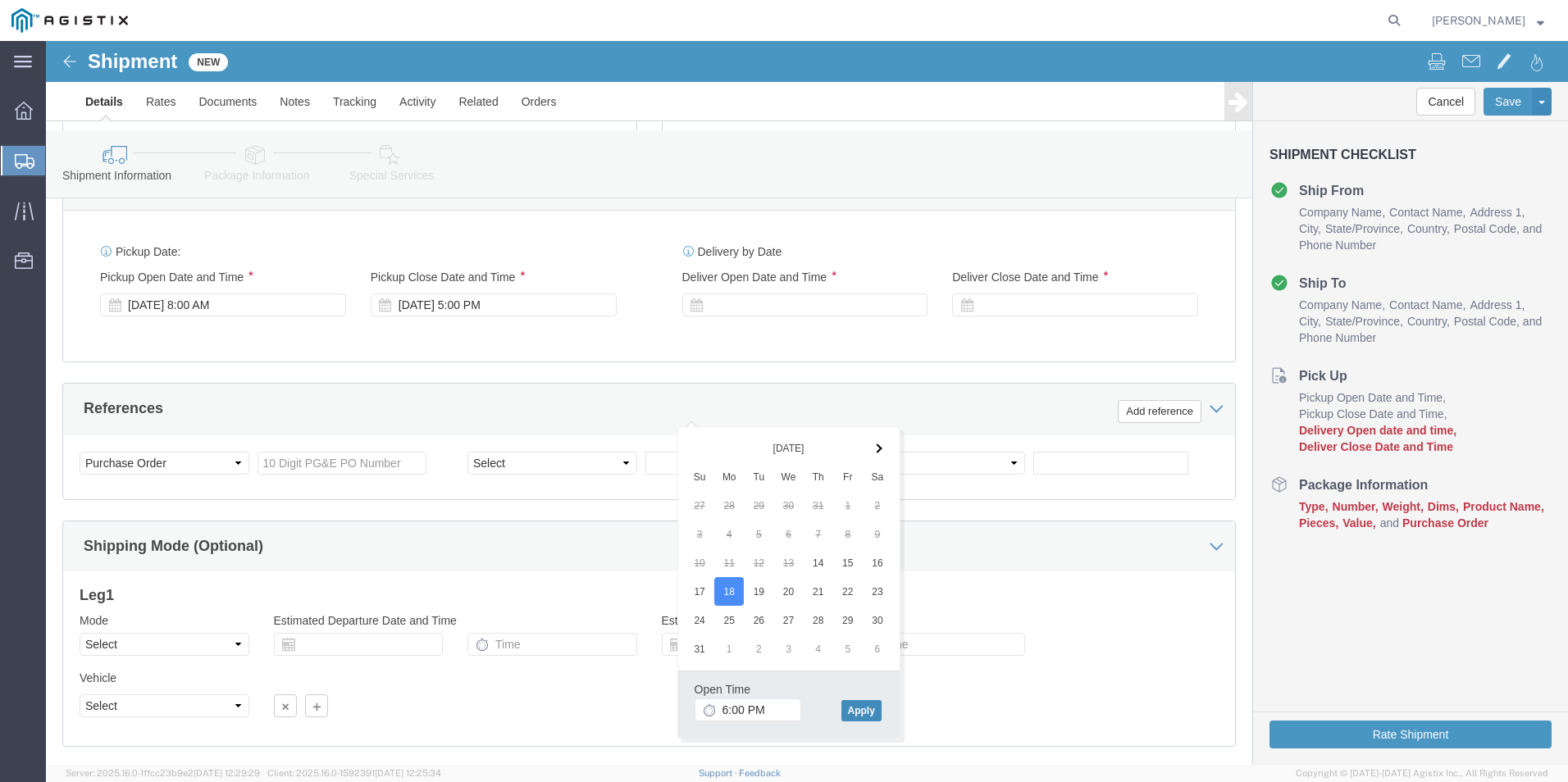
click button "Apply"
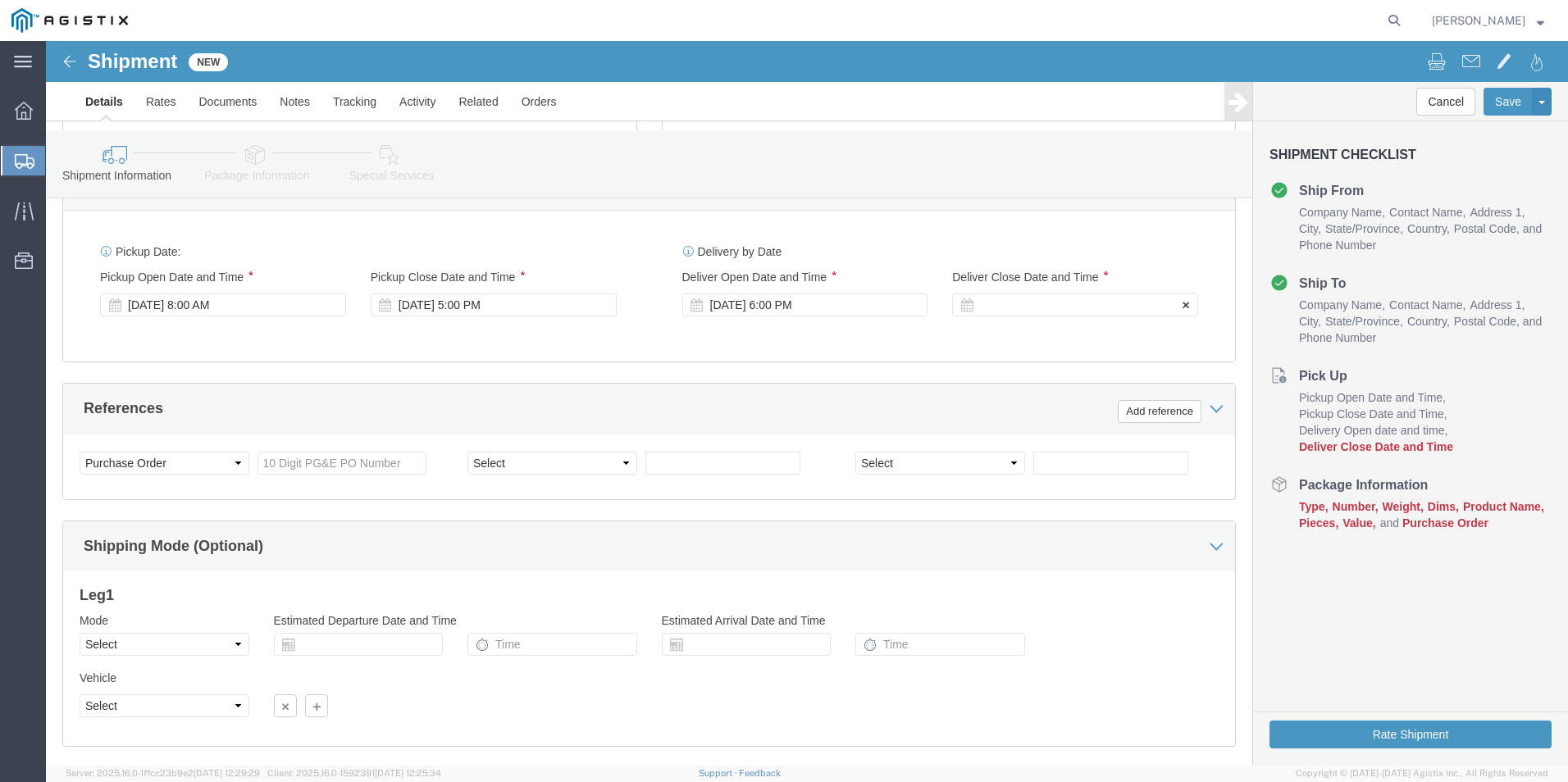
click div
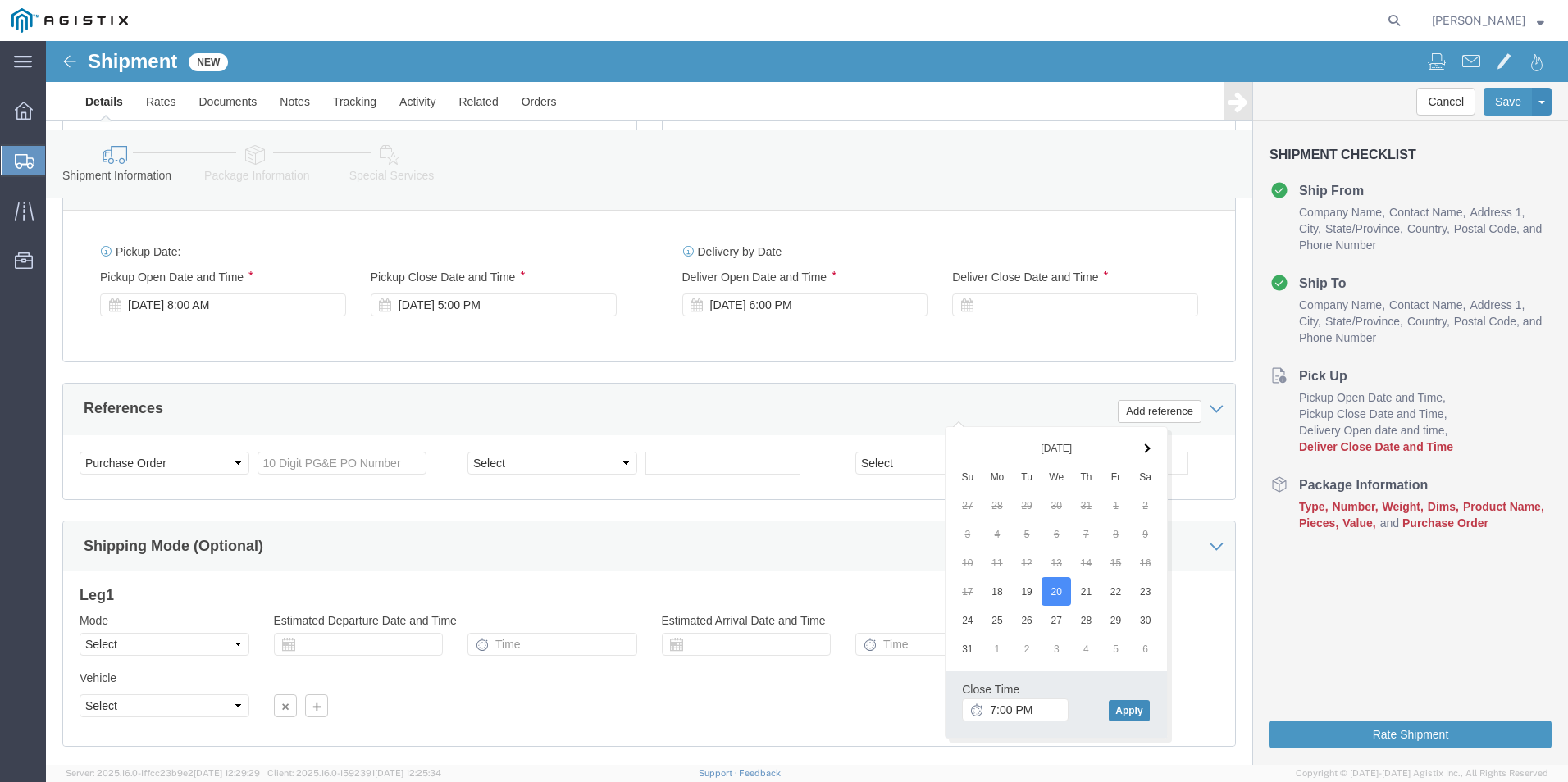
click button "Apply"
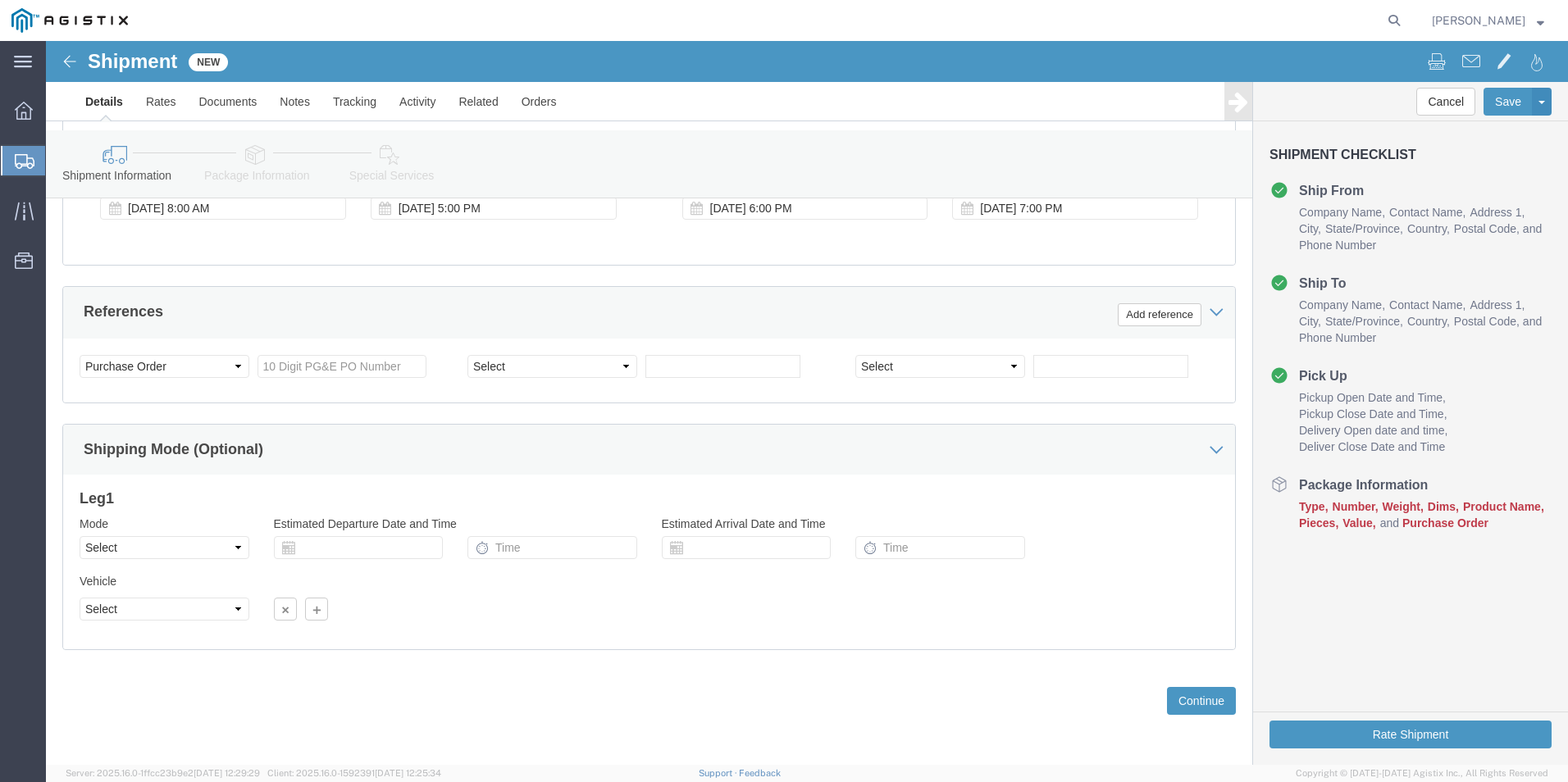
scroll to position [902, 0]
click input "text"
type input "2701230570"
click button "Continue"
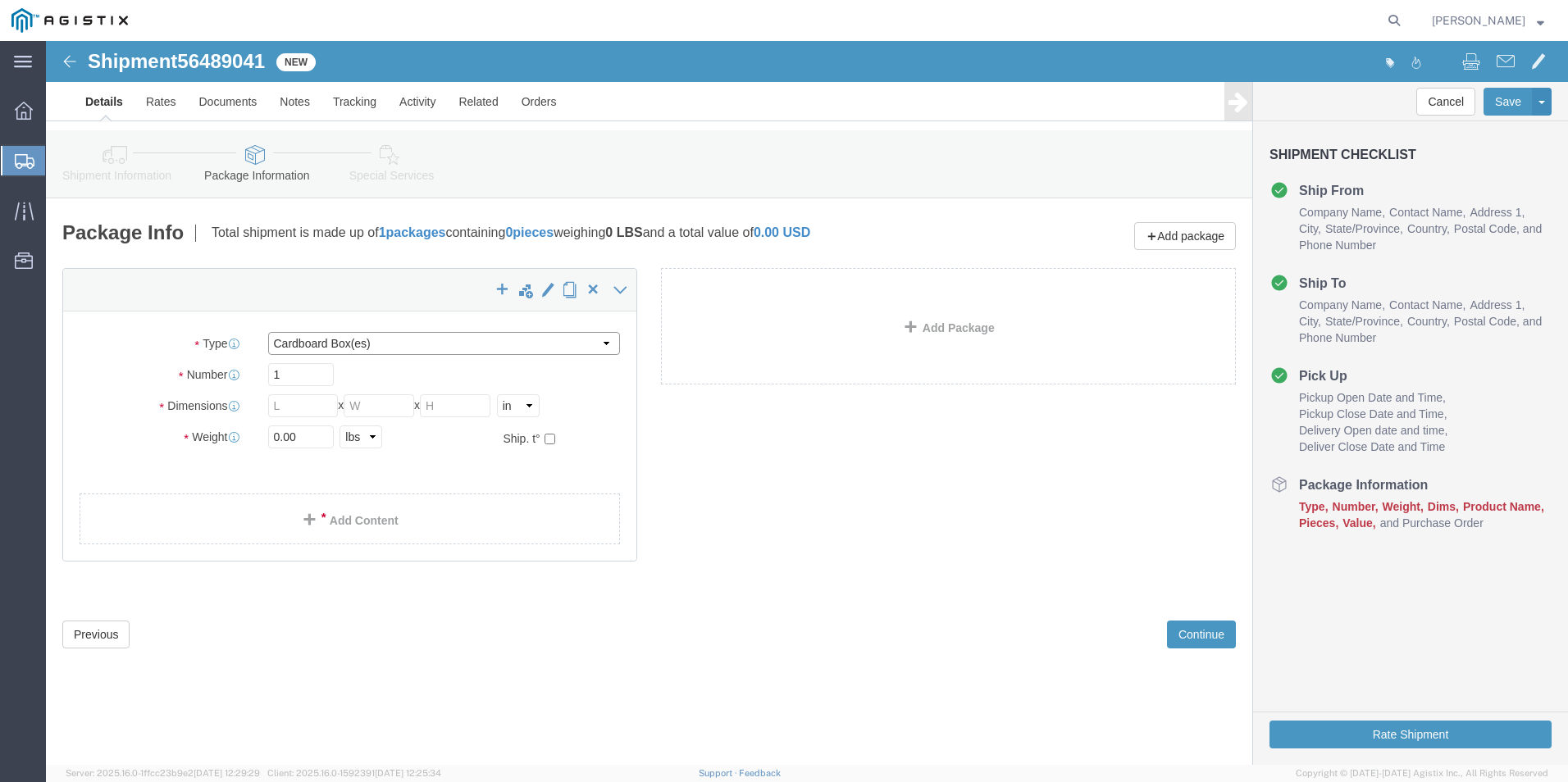
click select "Select Bulk Bundle(s) Cardboard Box(es) Carton(s) Crate(s) Drum(s) (Fiberboard)…"
select select "PSNS"
click select "Select Bulk Bundle(s) Cardboard Box(es) Carton(s) Crate(s) Drum(s) (Fiberboard)…"
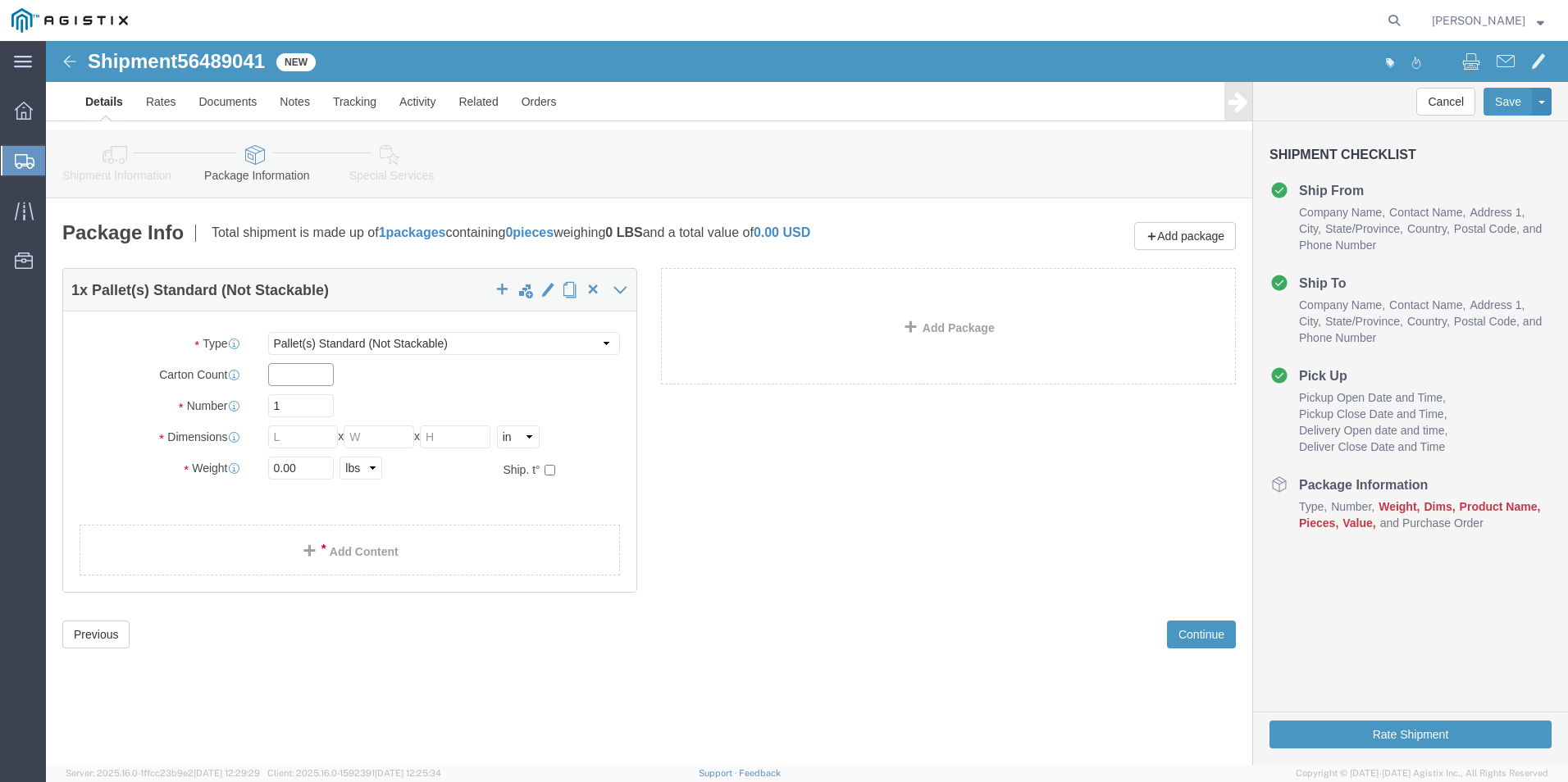
click input "text"
type input "2"
click input "1"
click input "text"
type input "24"
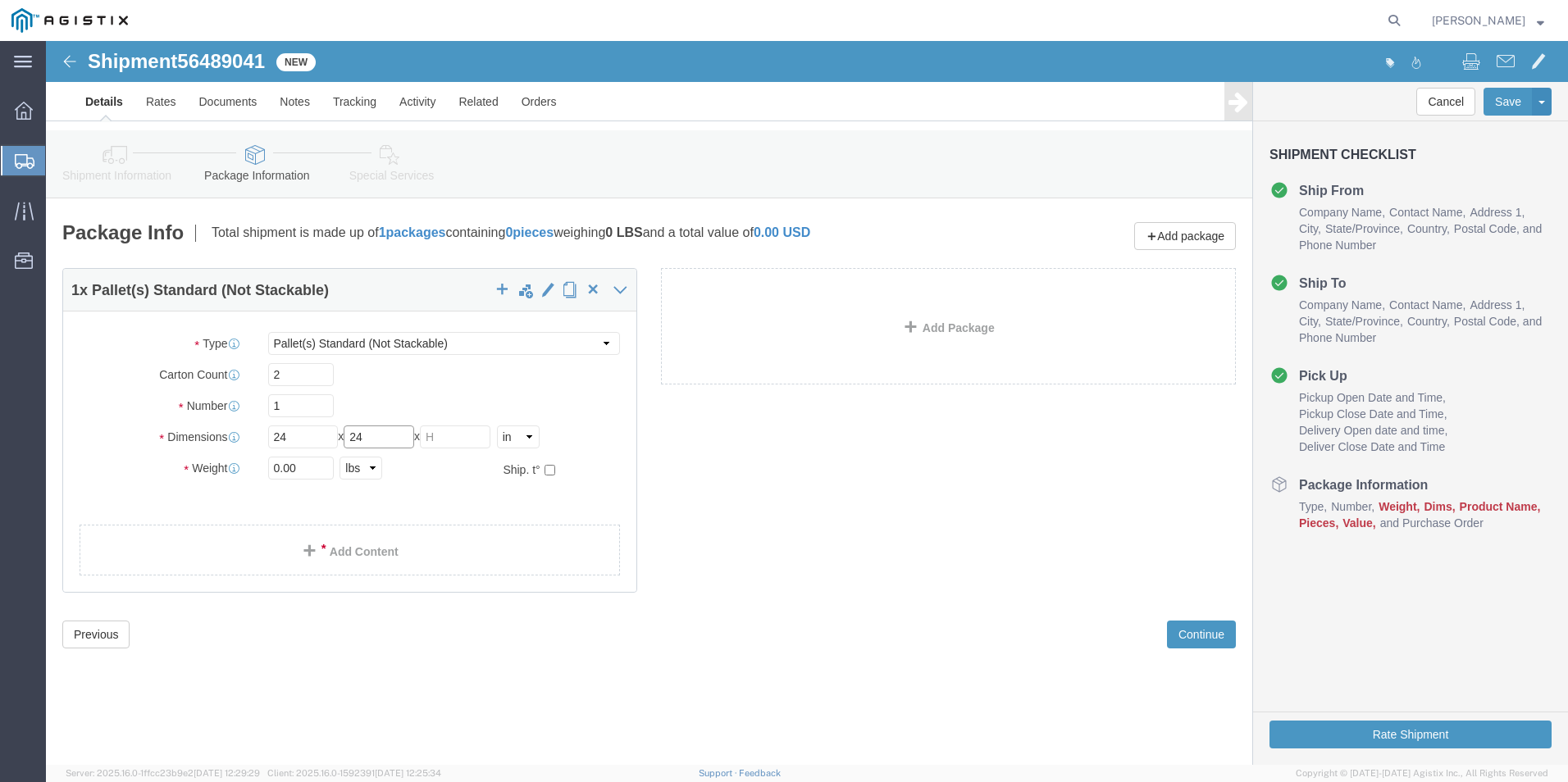
type input "24"
type input "28"
click div "Weight 0.00 Select kgs lbs Ship. t°"
type input "245"
click link "Add Content"
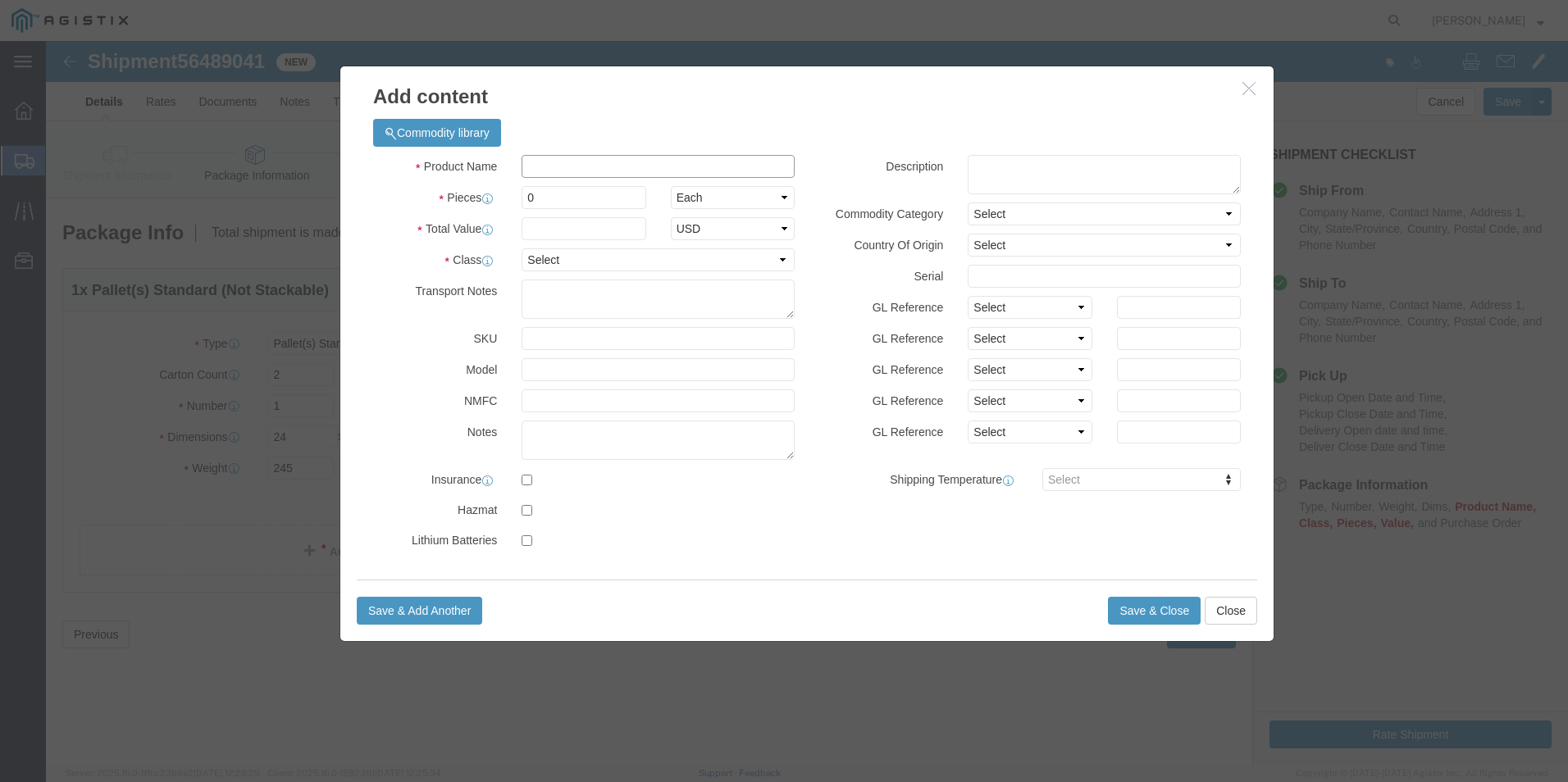
click input "text"
type input "Vises"
click input "0"
type input "2"
click input "text"
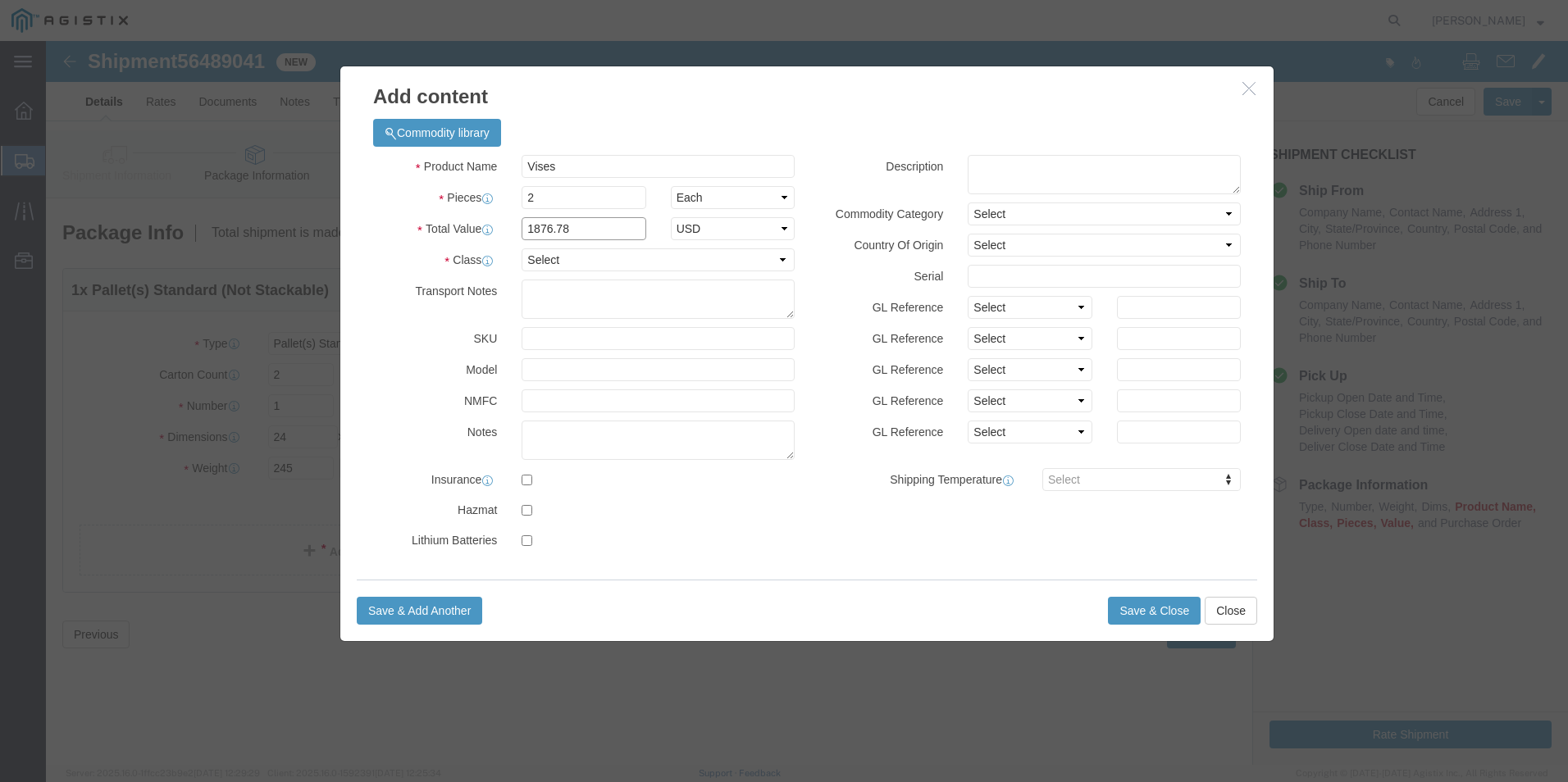
type input "1876.78"
click select "Select 50 55 60 65 70 85 92.5 100 125 175 250 300 400"
select select "65"
click select "Select 50 55 60 65 70 85 92.5 100 125 175 250 300 400"
click button "Save & Close"
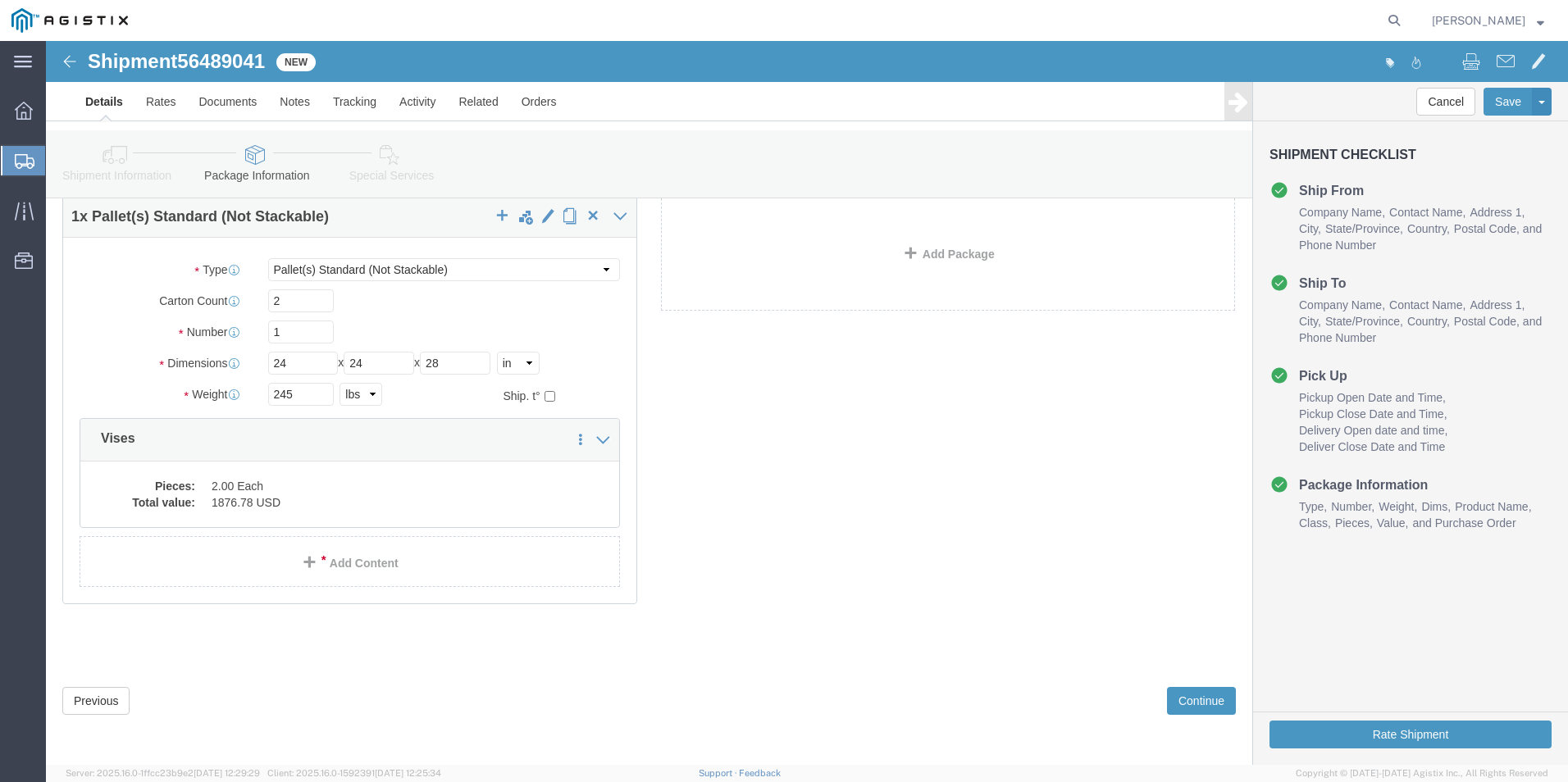
scroll to position [120, 0]
click button "Rate Shipment"
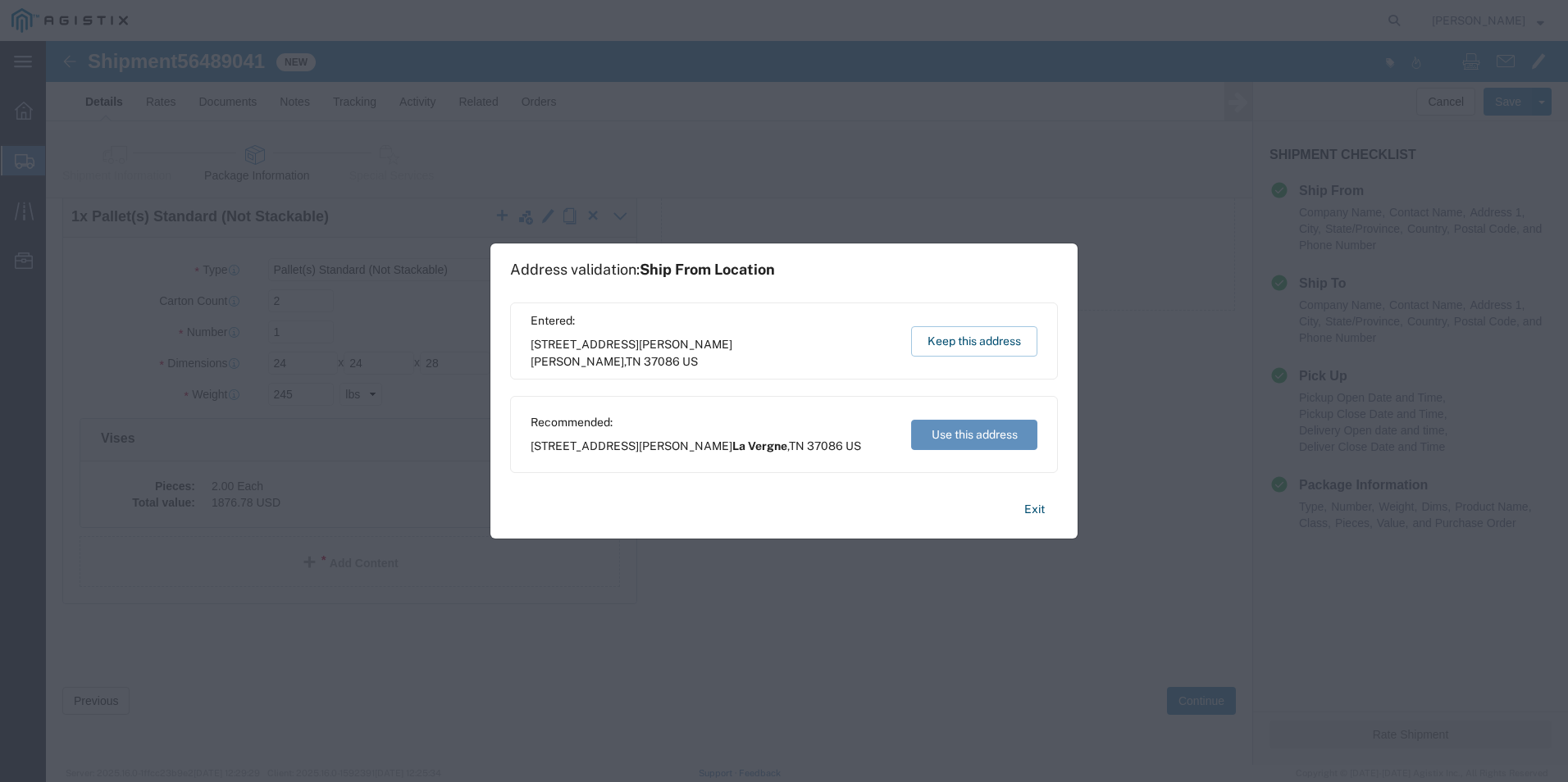
click at [963, 435] on button "Use this address" at bounding box center [974, 434] width 126 height 30
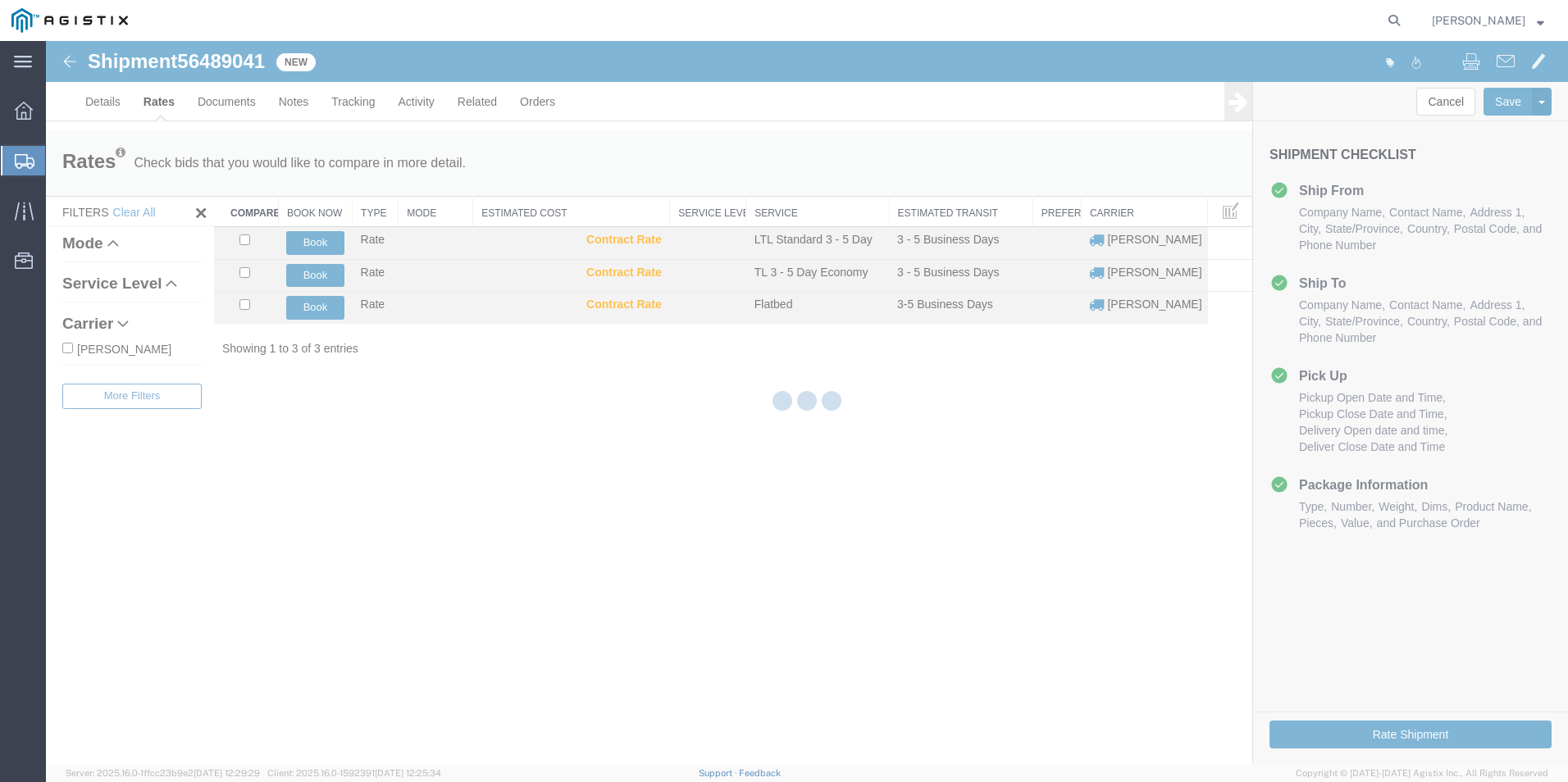
scroll to position [0, 0]
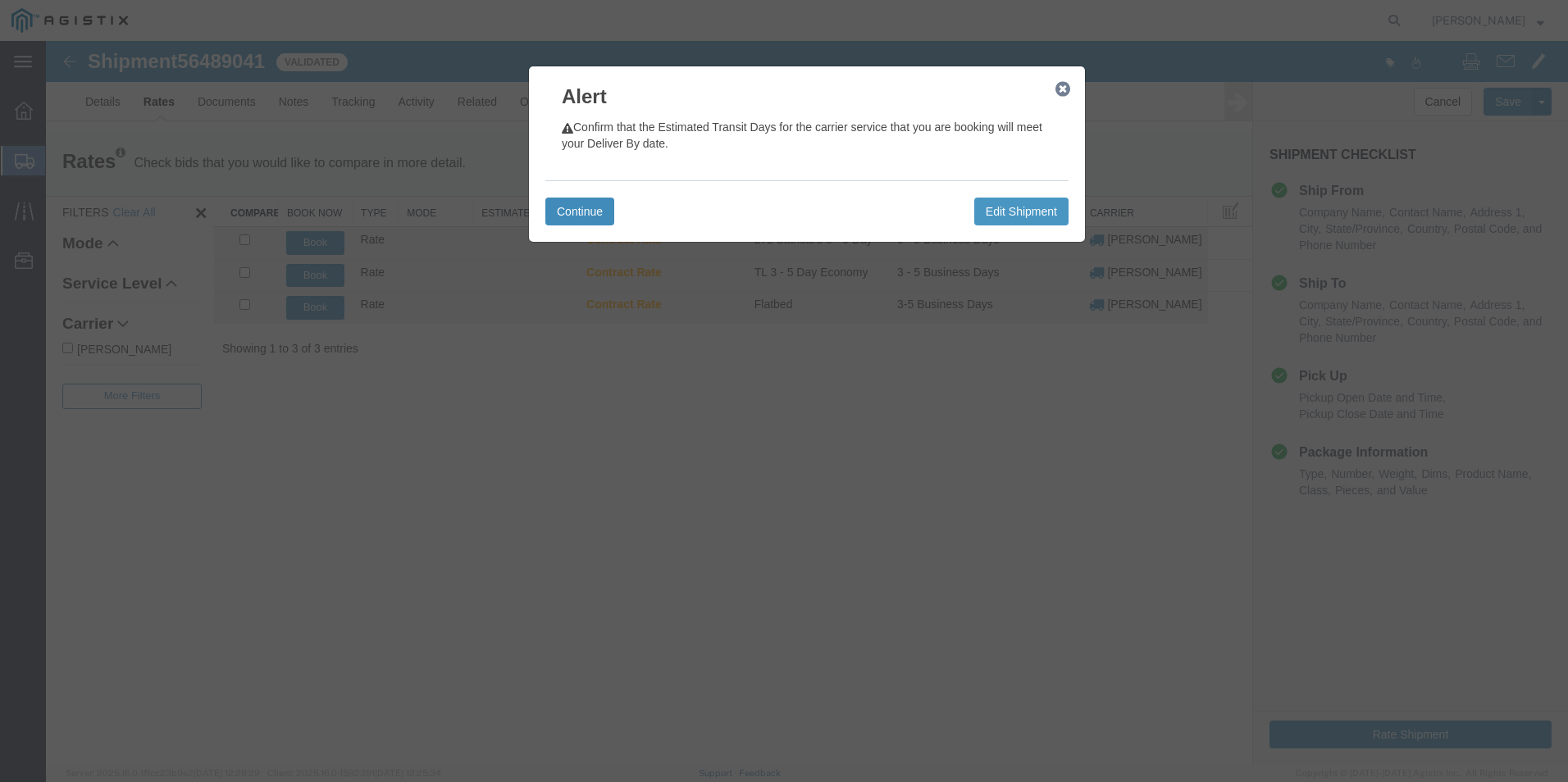
click at [571, 226] on button "Continue" at bounding box center [580, 212] width 69 height 28
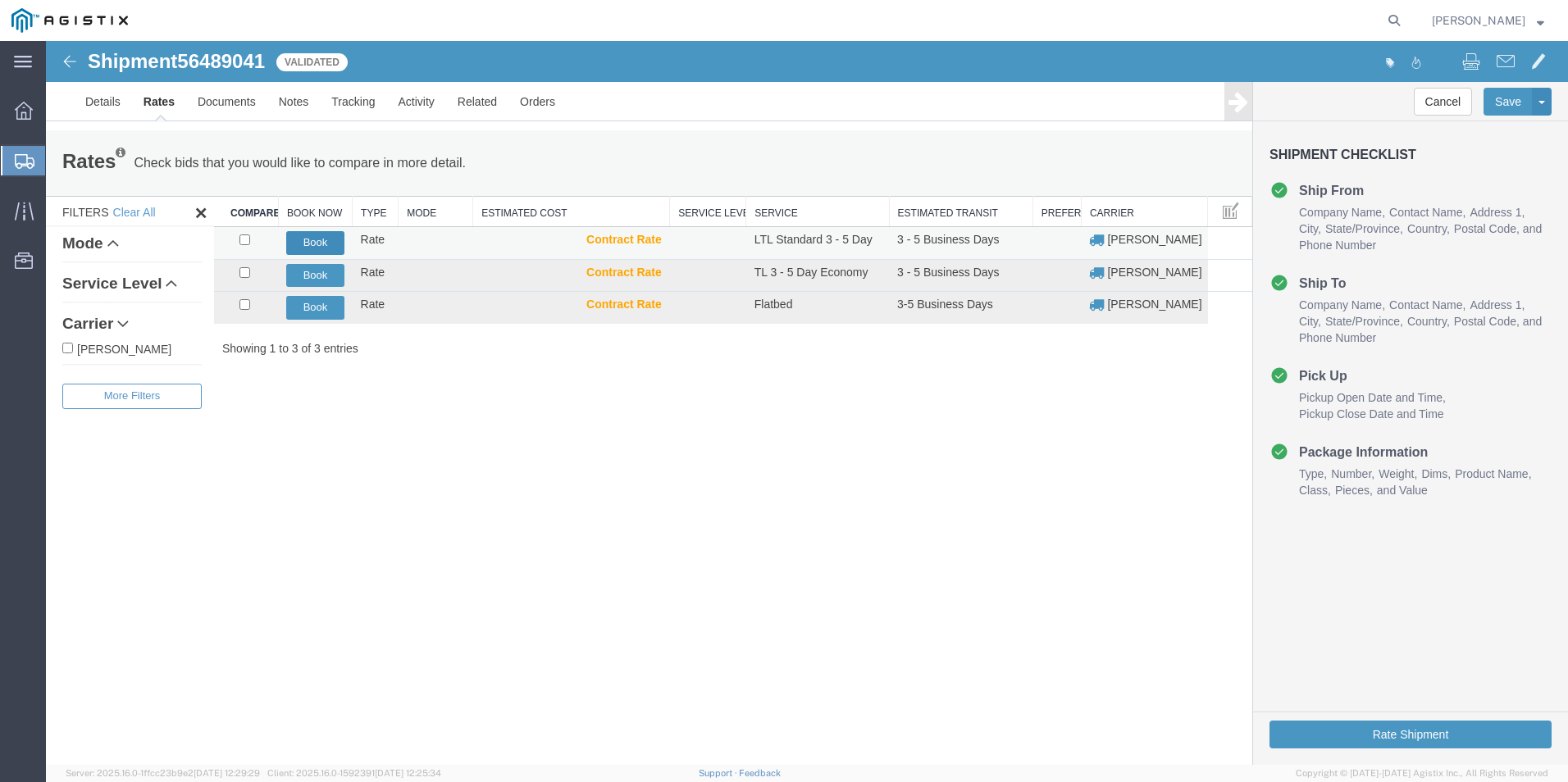
click at [320, 251] on button "Book" at bounding box center [315, 243] width 57 height 24
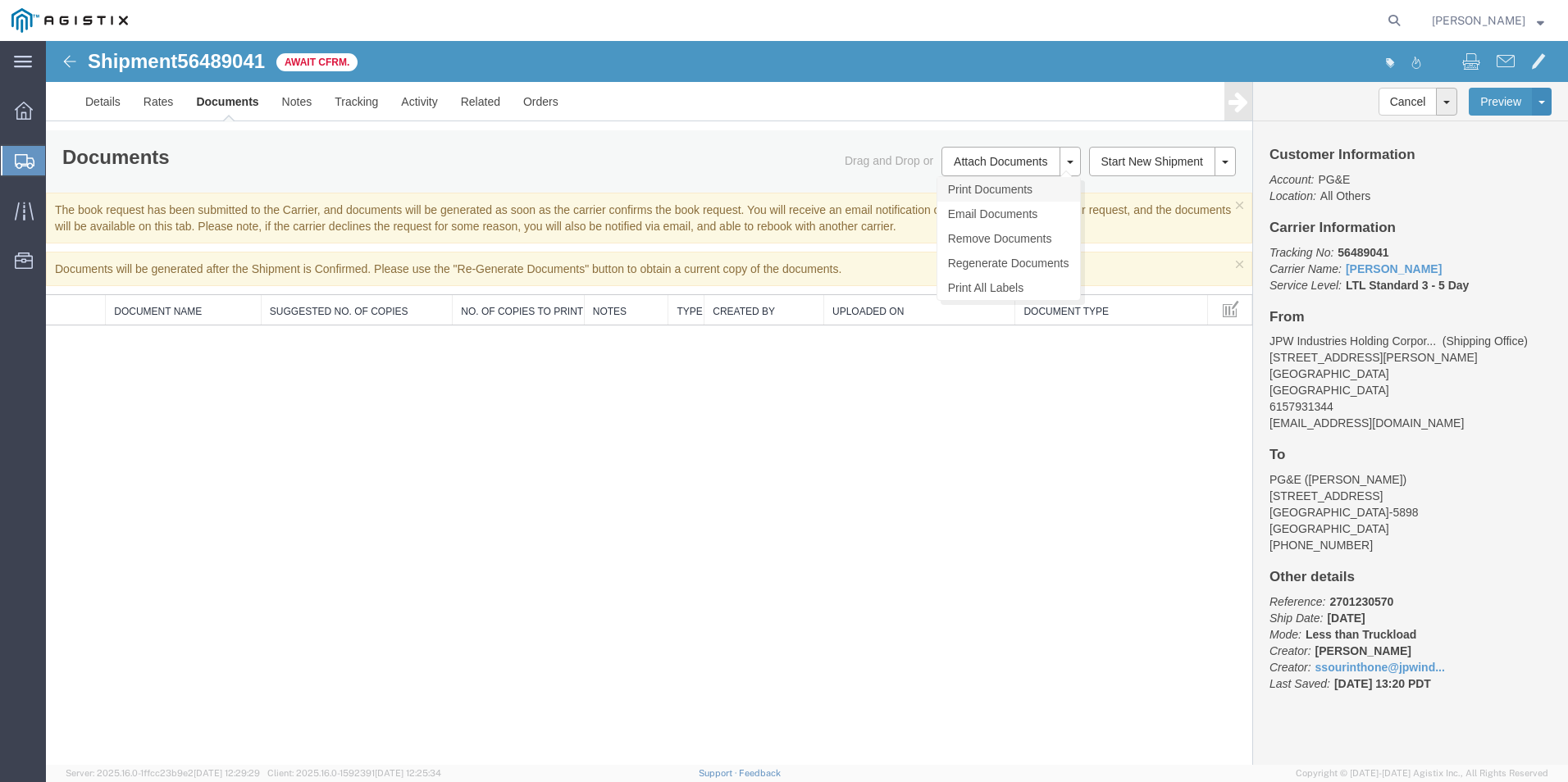
click at [938, 194] on link "Print Documents" at bounding box center [1009, 190] width 143 height 25
click at [1060, 170] on button at bounding box center [1071, 162] width 21 height 30
click at [938, 193] on link "Print Documents" at bounding box center [1009, 190] width 143 height 25
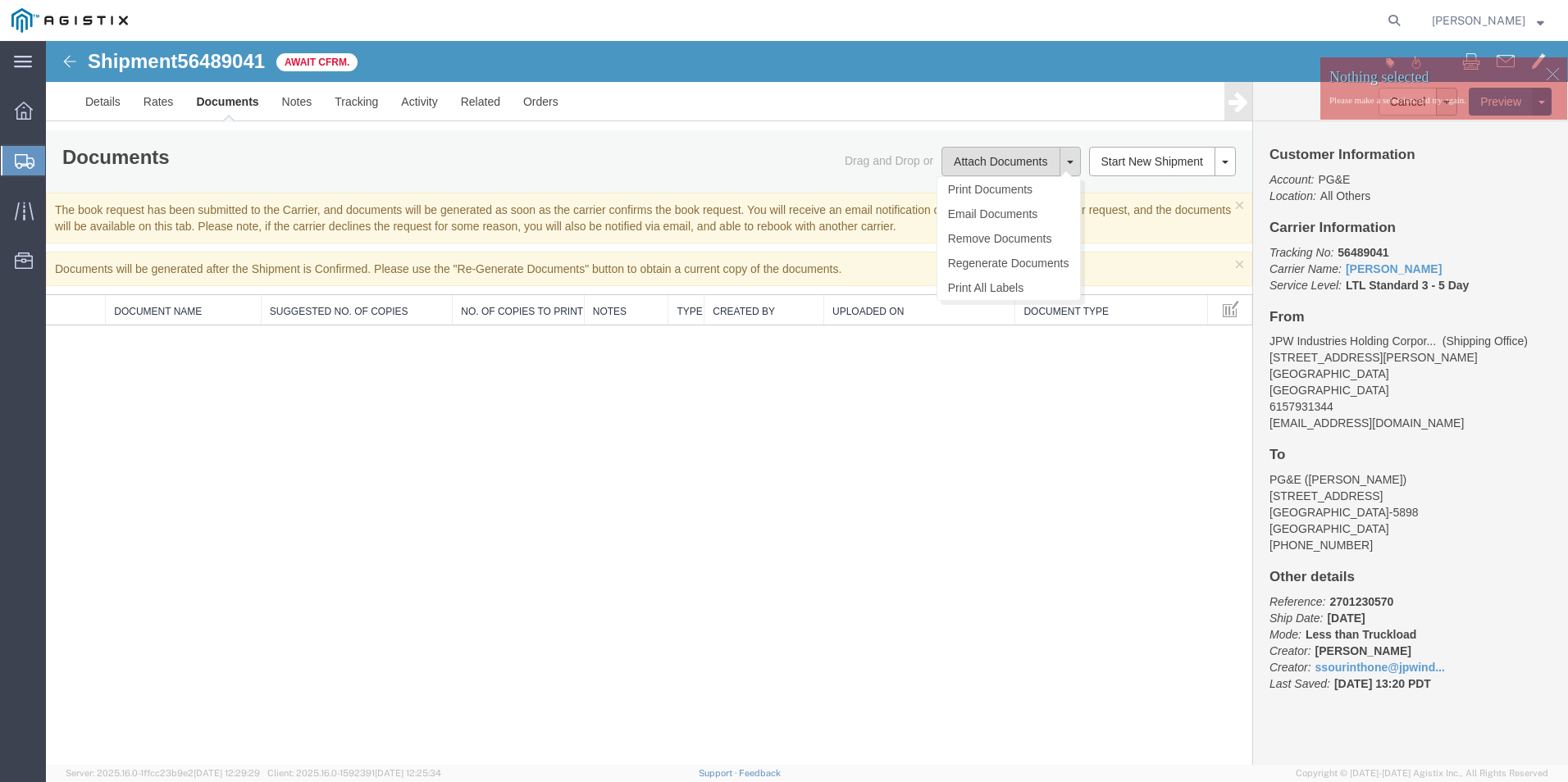
click at [942, 158] on button "Attach Documents" at bounding box center [1001, 162] width 118 height 30
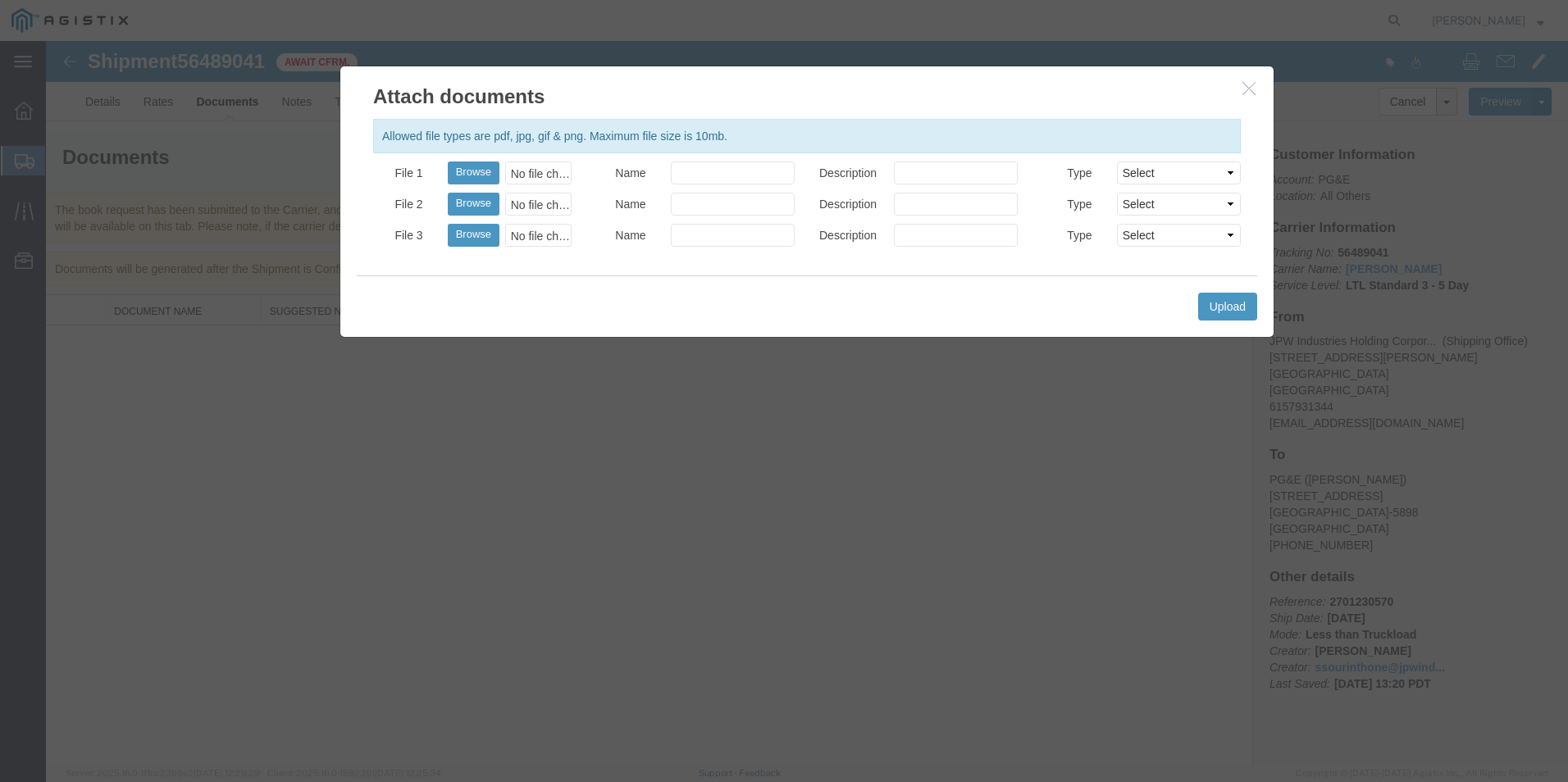
click at [1249, 89] on icon "button" at bounding box center [1249, 88] width 13 height 14
